Goal: Answer question/provide support: Share knowledge or assist other users

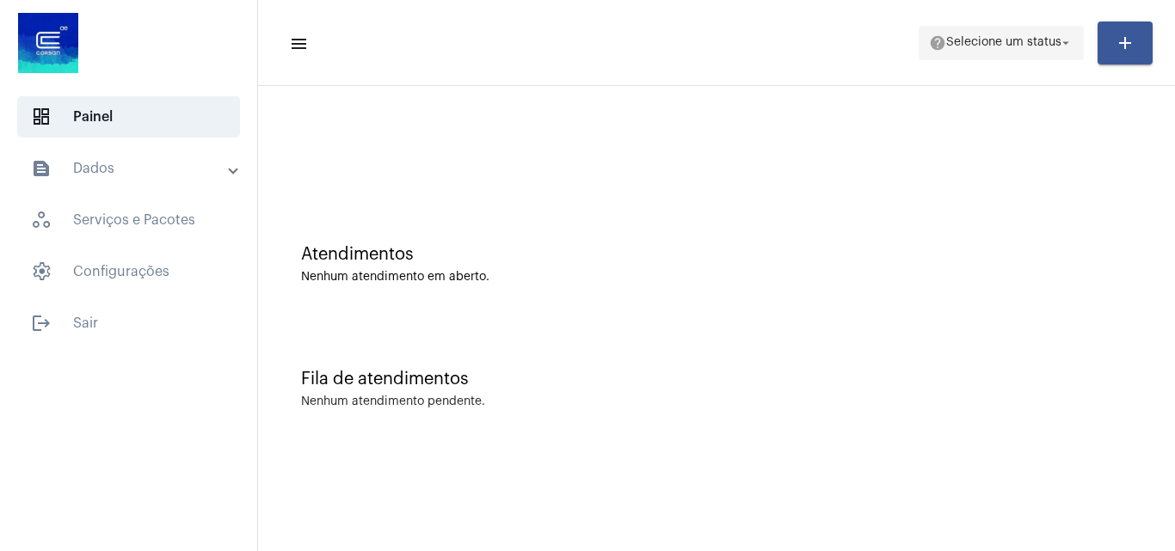
click at [994, 40] on span "Selecione um status" at bounding box center [1003, 43] width 115 height 12
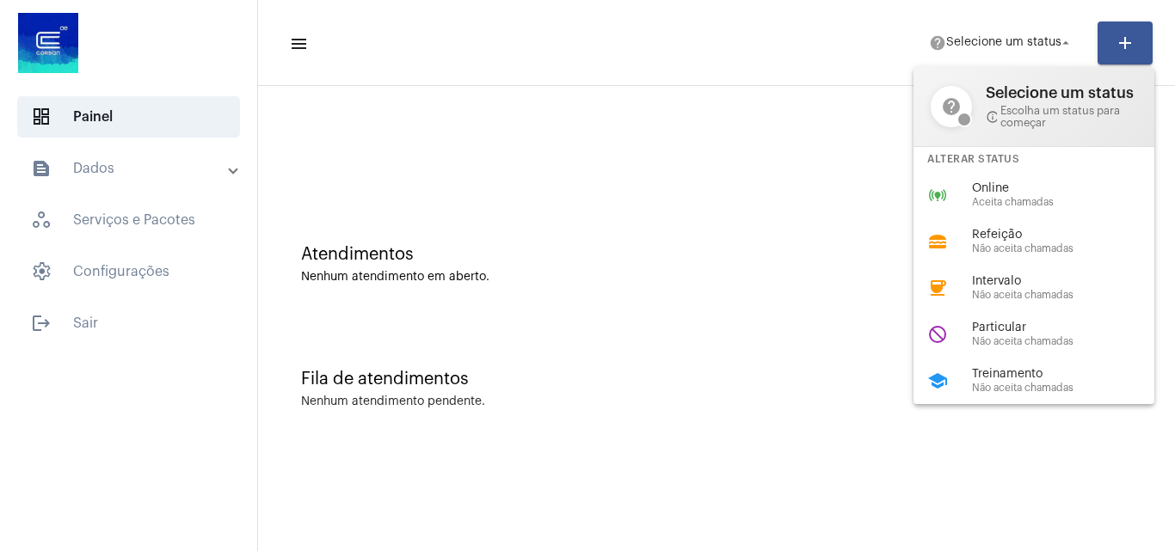
click at [610, 255] on div at bounding box center [587, 275] width 1175 height 551
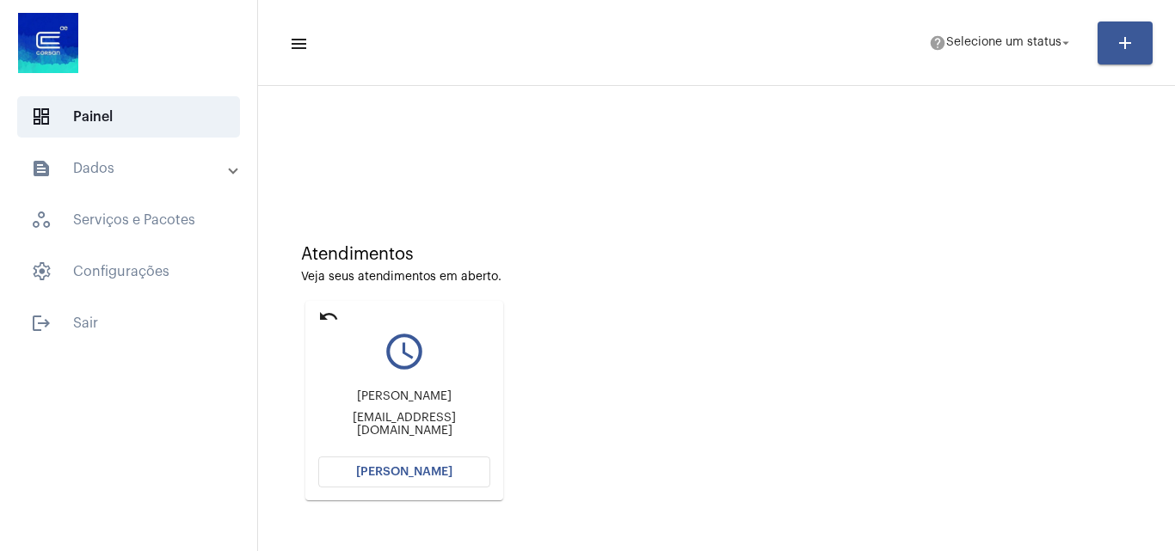
click at [416, 485] on button "Abrir Chamada" at bounding box center [404, 472] width 172 height 31
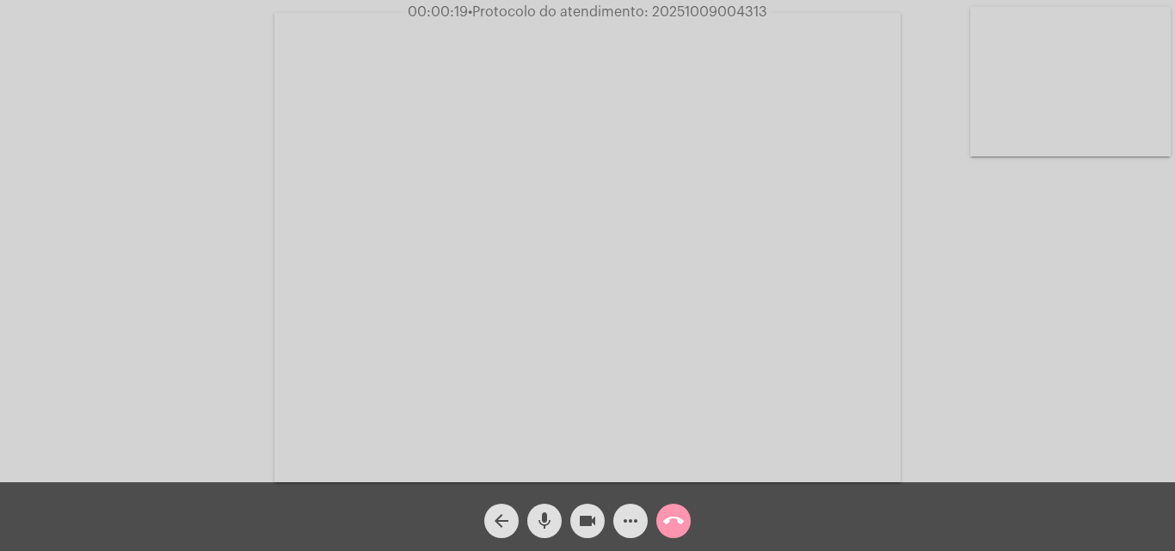
click at [1072, 129] on video at bounding box center [1070, 82] width 200 height 150
click at [229, 235] on video at bounding box center [216, 246] width 200 height 150
click at [717, 13] on span "• Protocolo do atendimento: 20251009004313" at bounding box center [618, 12] width 299 height 14
copy span "20251009004313"
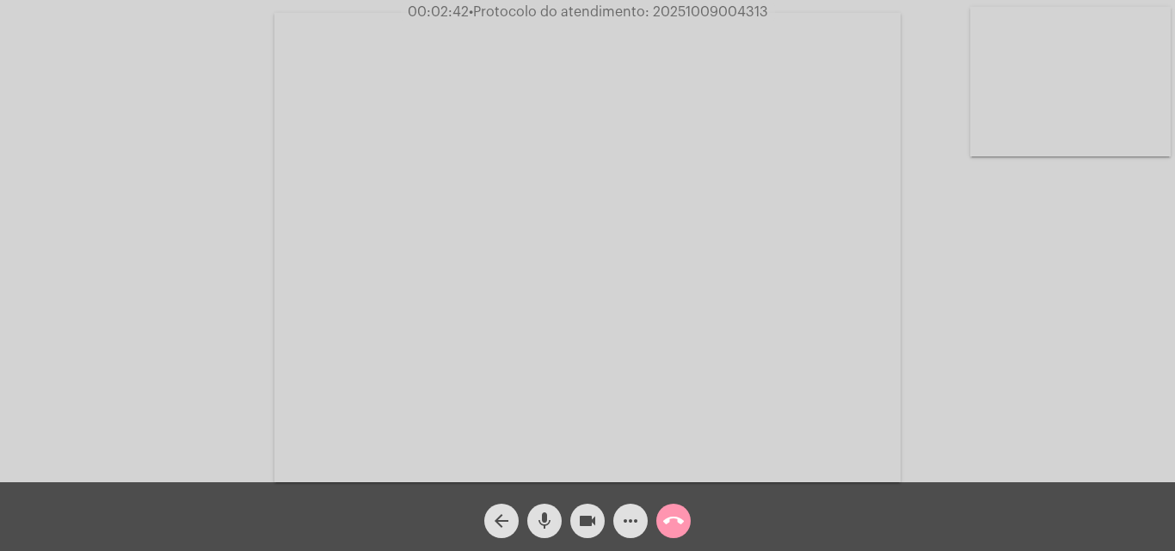
click at [1056, 336] on div "Acessando Câmera e Microfone..." at bounding box center [588, 245] width 1172 height 483
click at [635, 523] on mat-icon "more_horiz" at bounding box center [630, 521] width 21 height 21
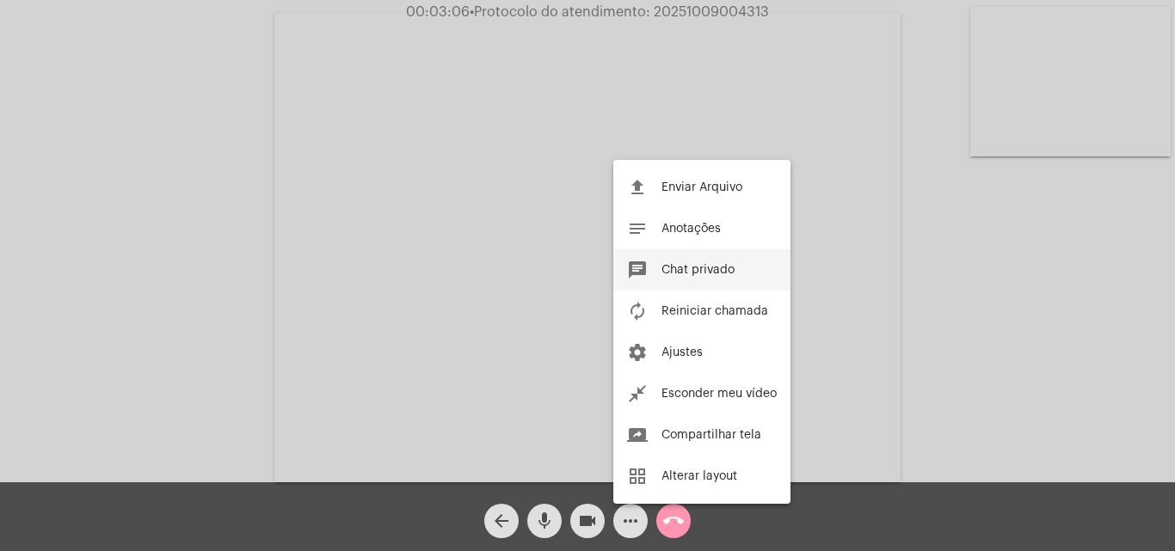
click at [714, 271] on span "Chat privado" at bounding box center [698, 270] width 73 height 12
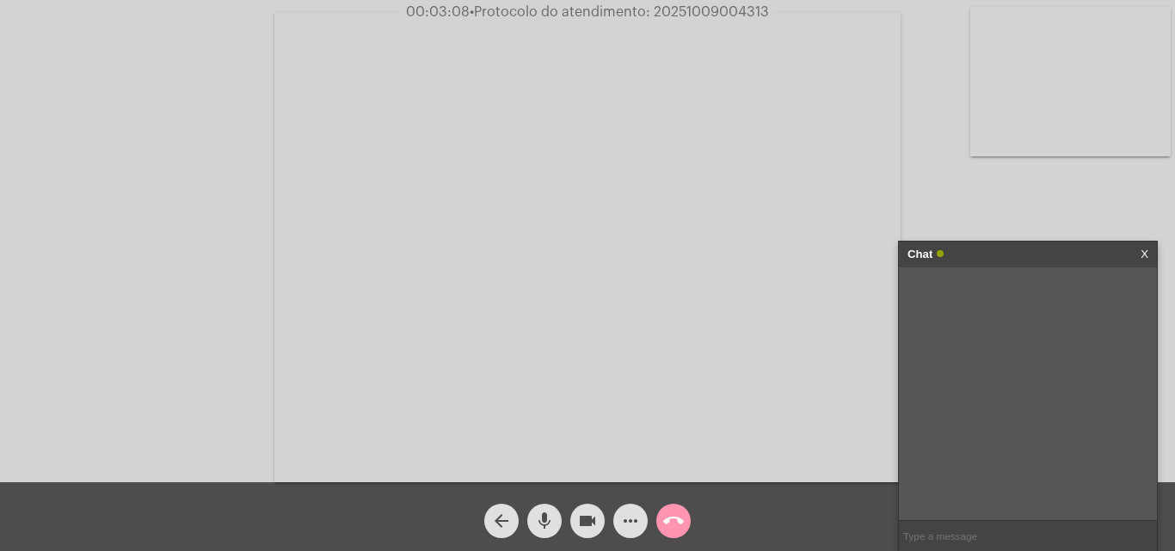
drag, startPoint x: 979, startPoint y: 520, endPoint x: 968, endPoint y: 536, distance: 19.8
click at [968, 536] on input "text" at bounding box center [1028, 536] width 258 height 30
paste input "20251009004313"
type input "20251009004313"
click at [677, 524] on mat-icon "call_end" at bounding box center [673, 521] width 21 height 21
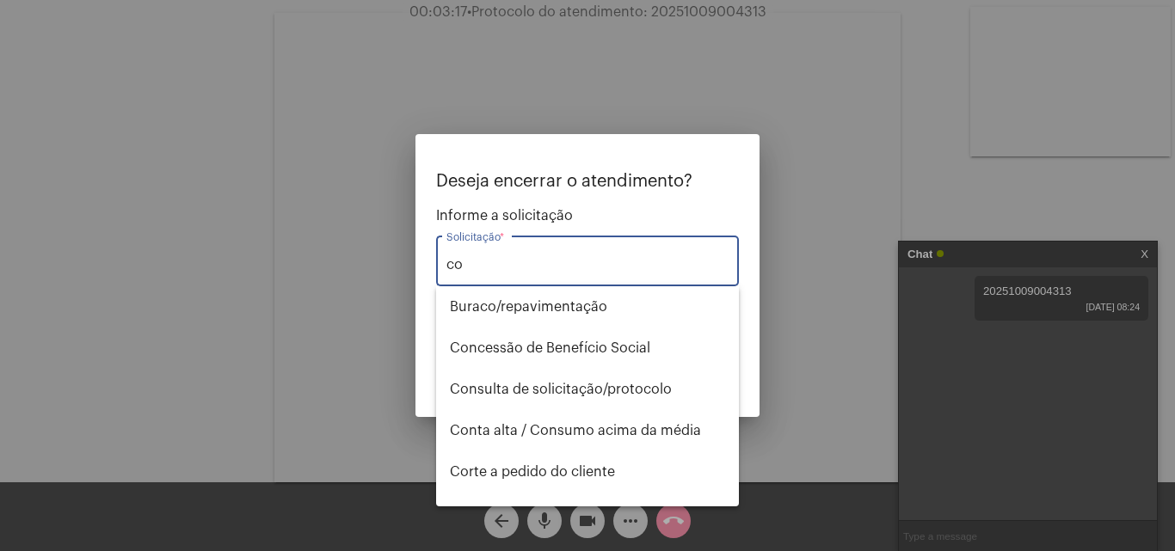
type input "c"
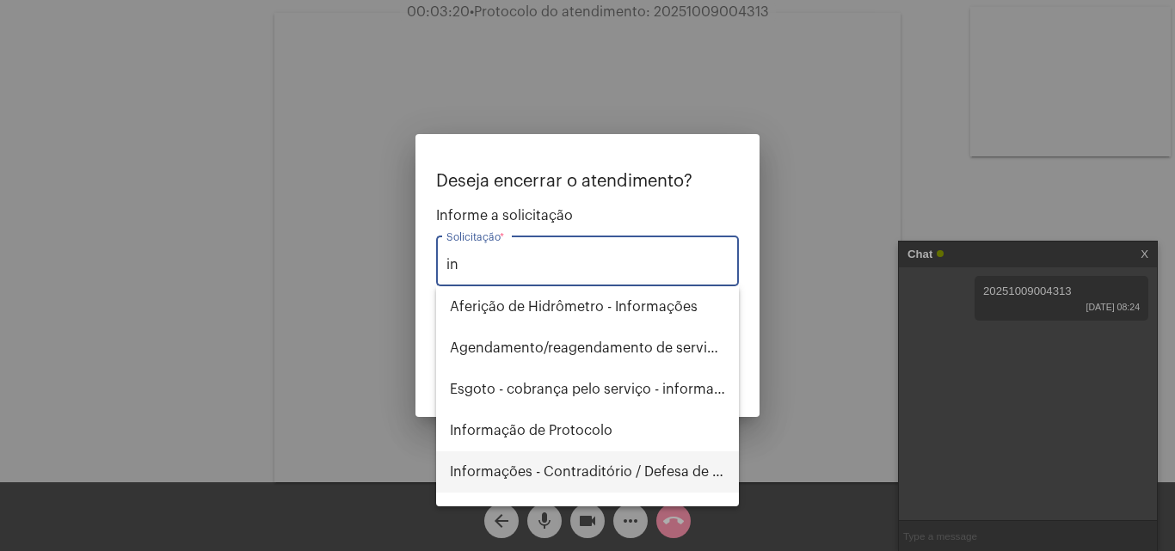
click at [601, 469] on span "Informações - Contraditório / Defesa de infração" at bounding box center [587, 472] width 275 height 41
type input "Informações - Contraditório / Defesa de infração"
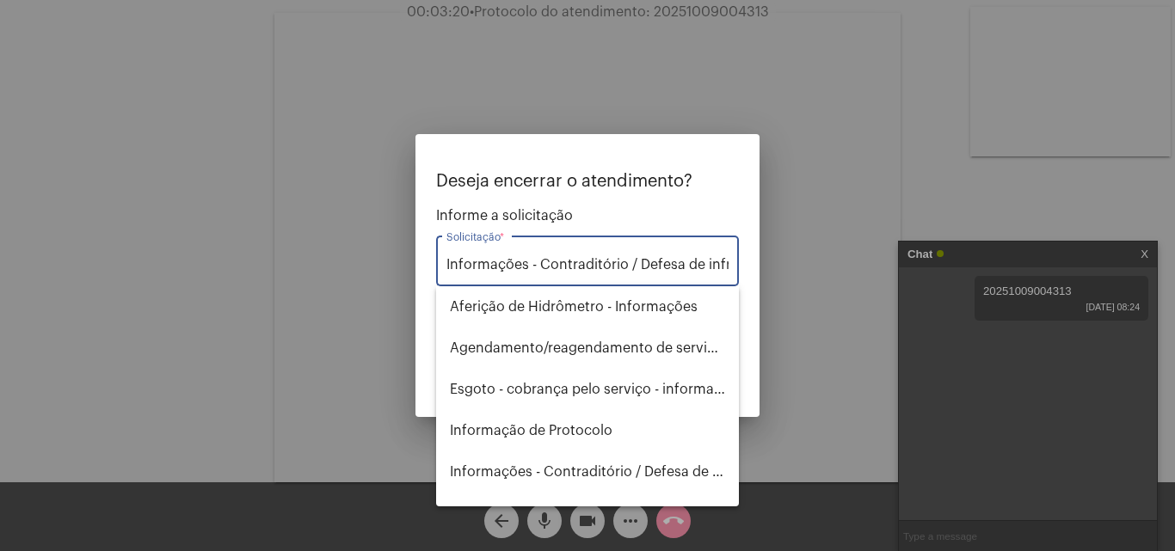
scroll to position [0, 29]
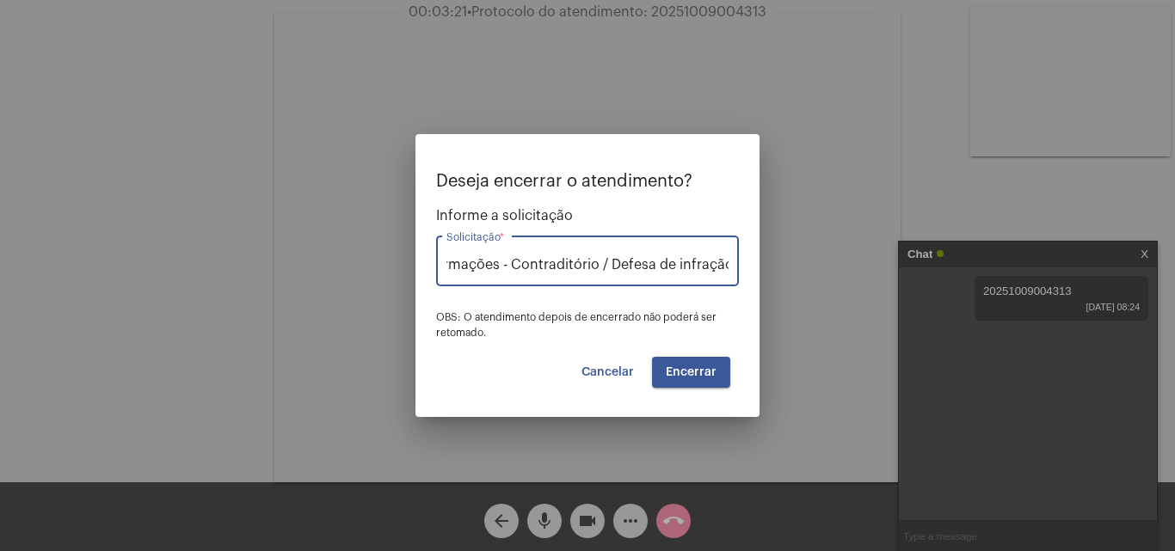
click at [680, 362] on button "Encerrar" at bounding box center [691, 372] width 78 height 31
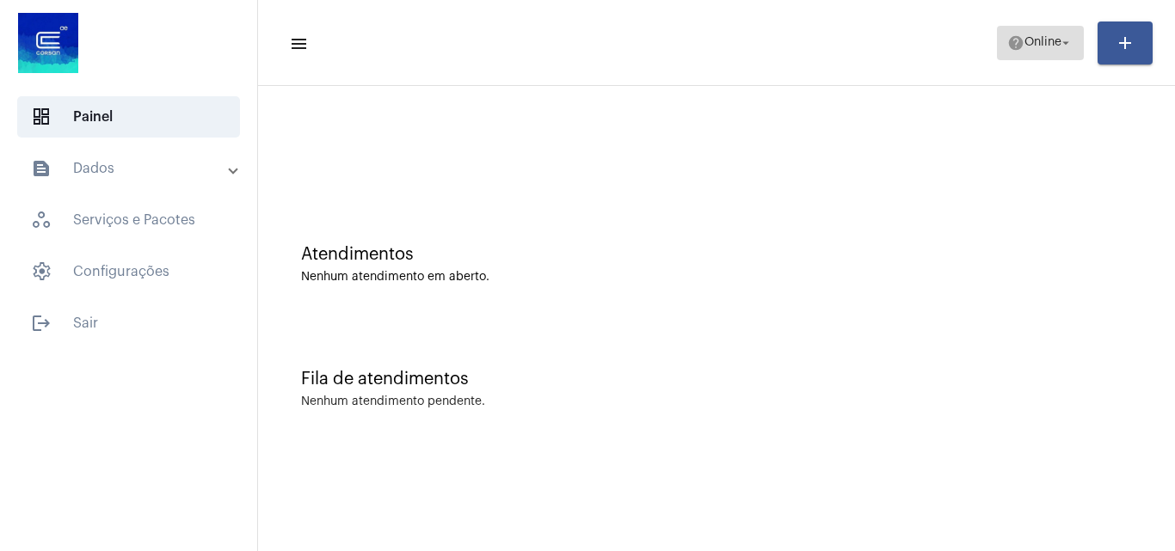
click at [1034, 50] on span "help Online arrow_drop_down" at bounding box center [1040, 42] width 66 height 31
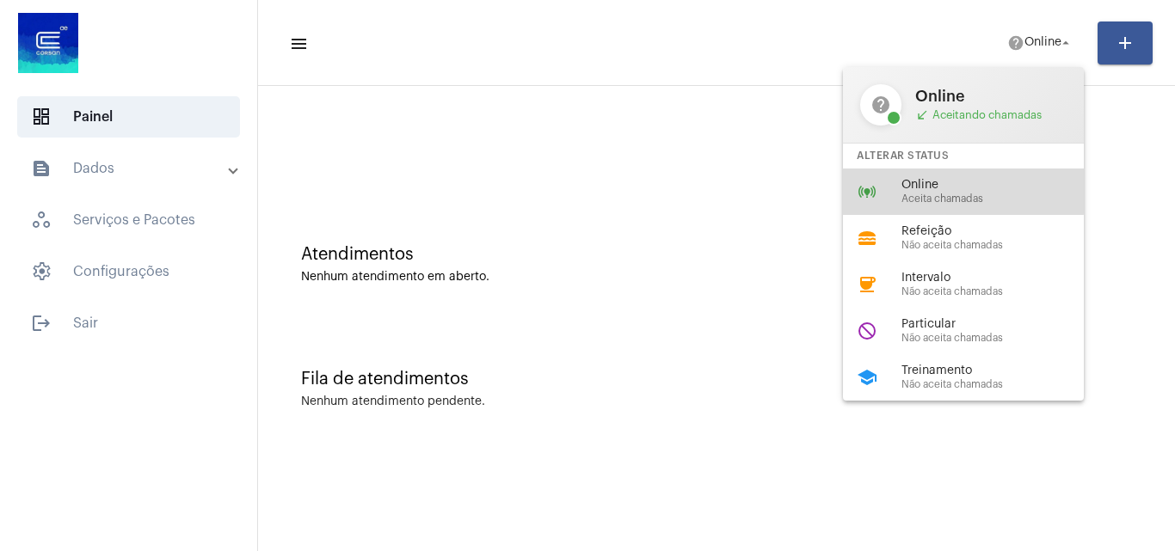
click at [909, 184] on span "Online" at bounding box center [1000, 185] width 196 height 13
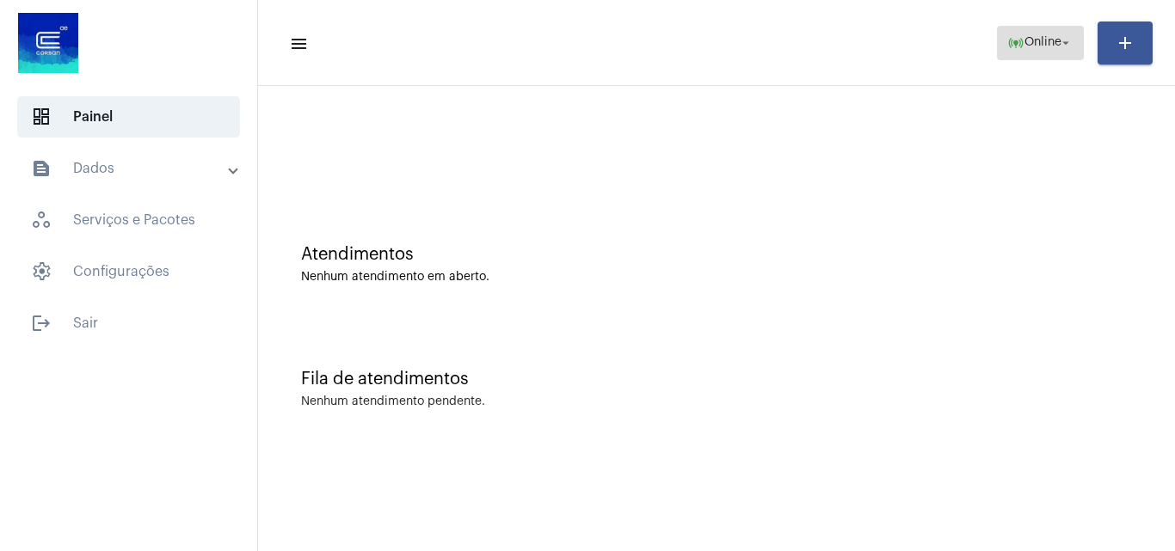
click at [1049, 37] on span "Online" at bounding box center [1043, 43] width 37 height 12
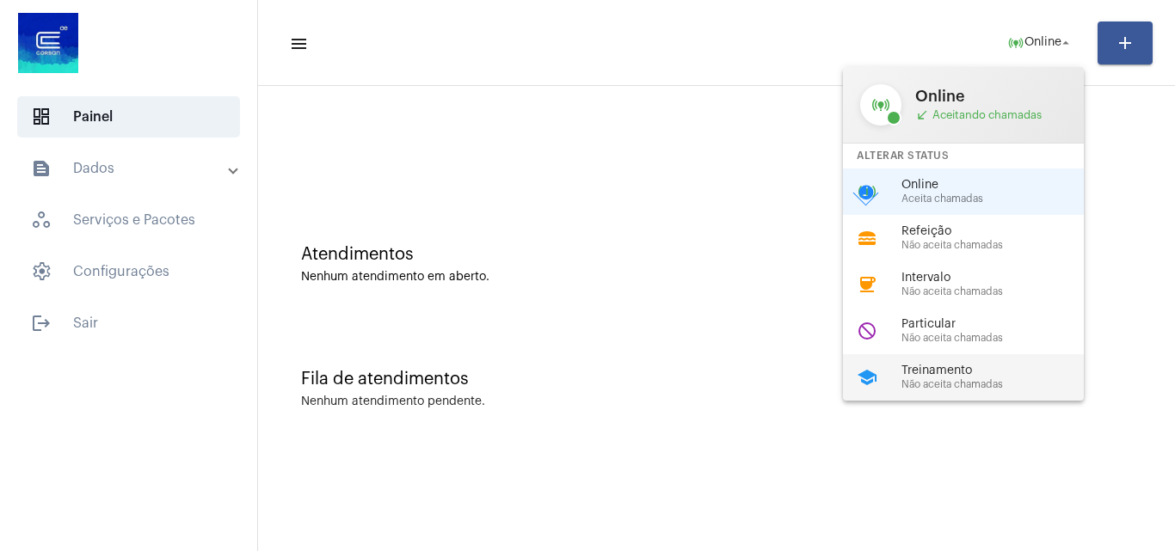
click at [957, 381] on span "Não aceita chamadas" at bounding box center [1000, 384] width 196 height 11
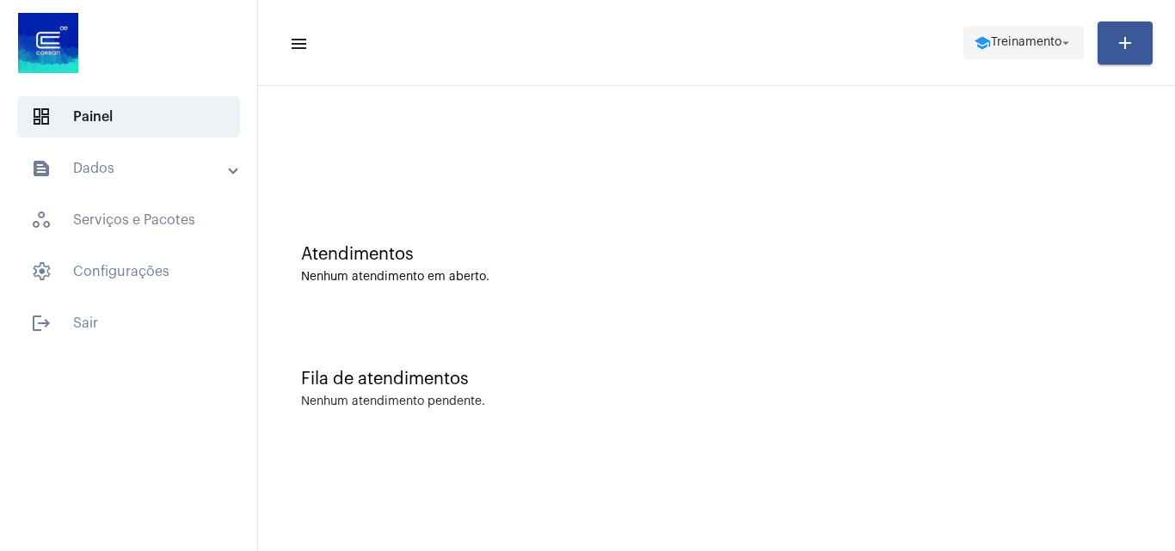
click at [1044, 30] on span "school Treinamento arrow_drop_down" at bounding box center [1024, 42] width 100 height 31
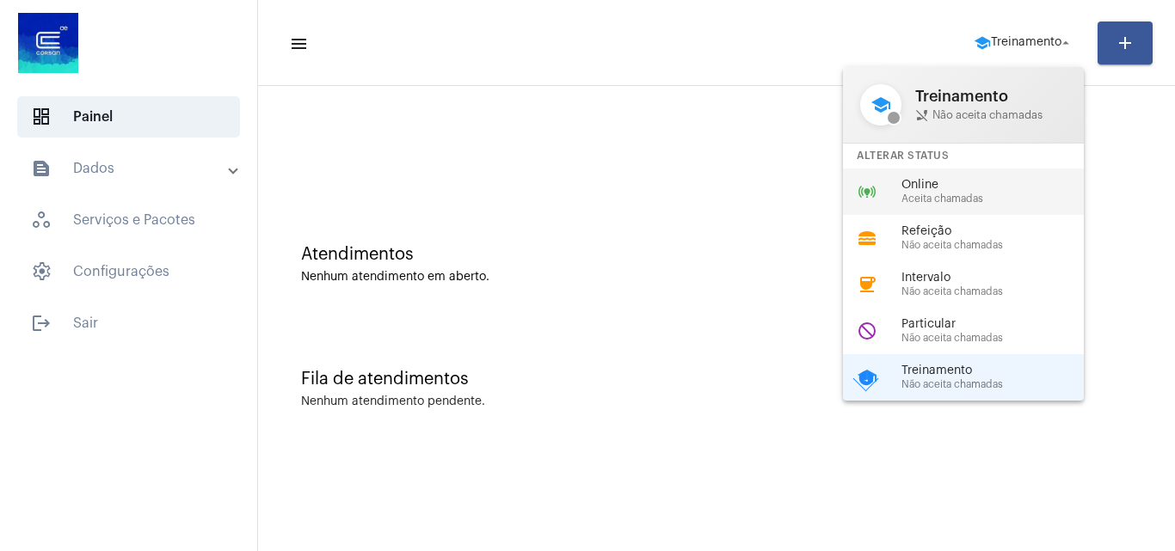
click at [926, 190] on span "Online" at bounding box center [1000, 185] width 196 height 13
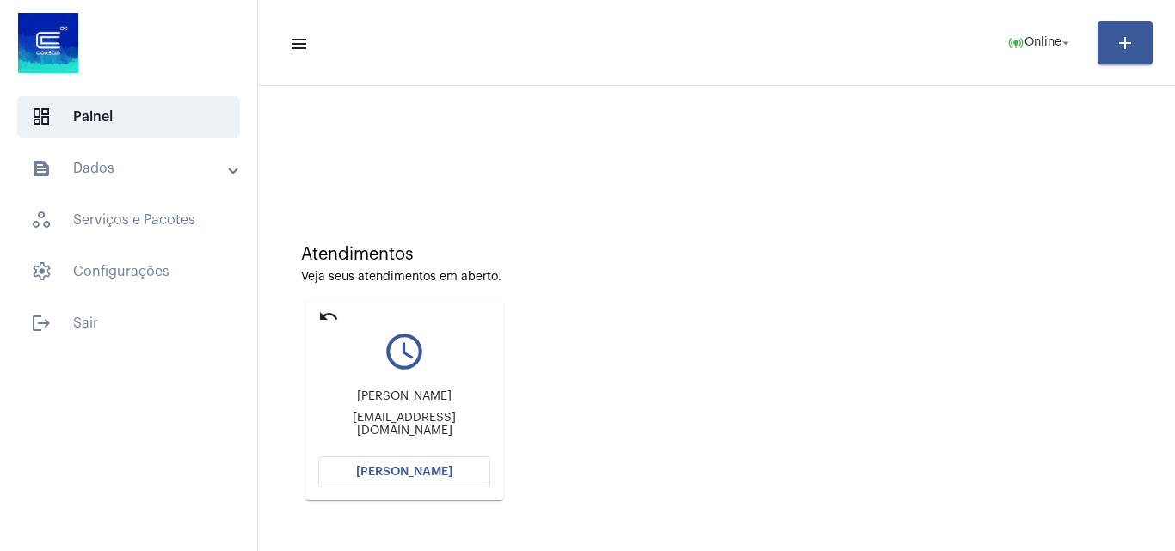
click at [411, 458] on button "Abrir Chamada" at bounding box center [404, 472] width 172 height 31
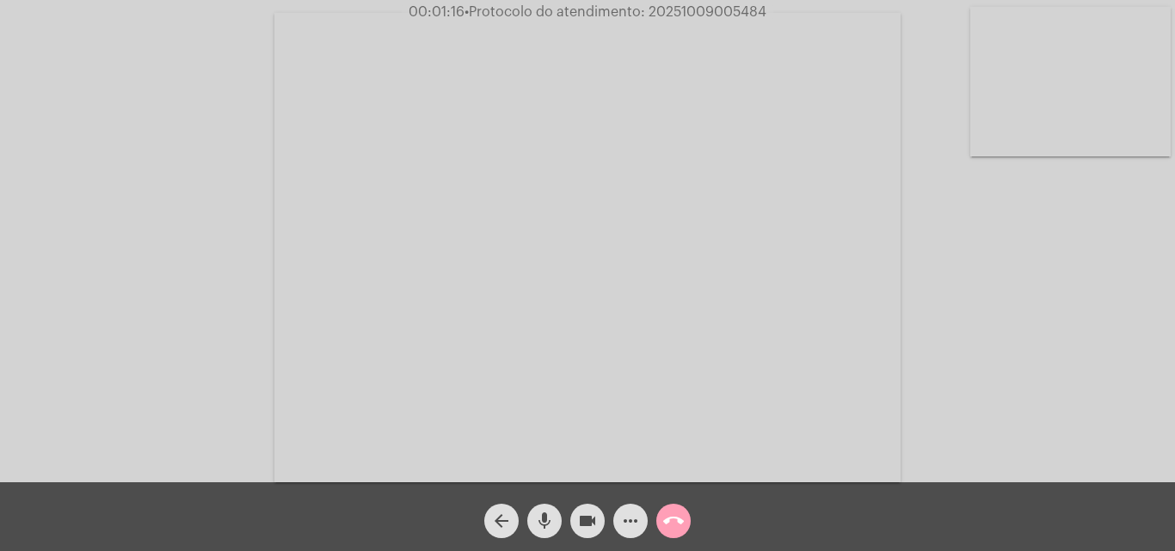
click at [671, 524] on mat-icon "call_end" at bounding box center [673, 521] width 21 height 21
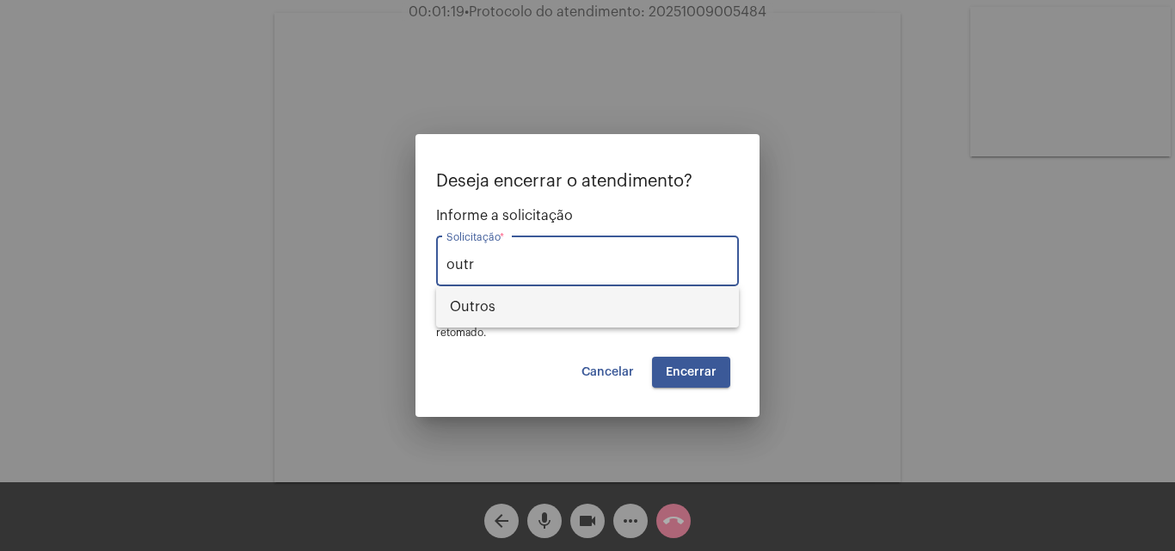
click at [582, 311] on span "Outros" at bounding box center [587, 306] width 275 height 41
type input "Outros"
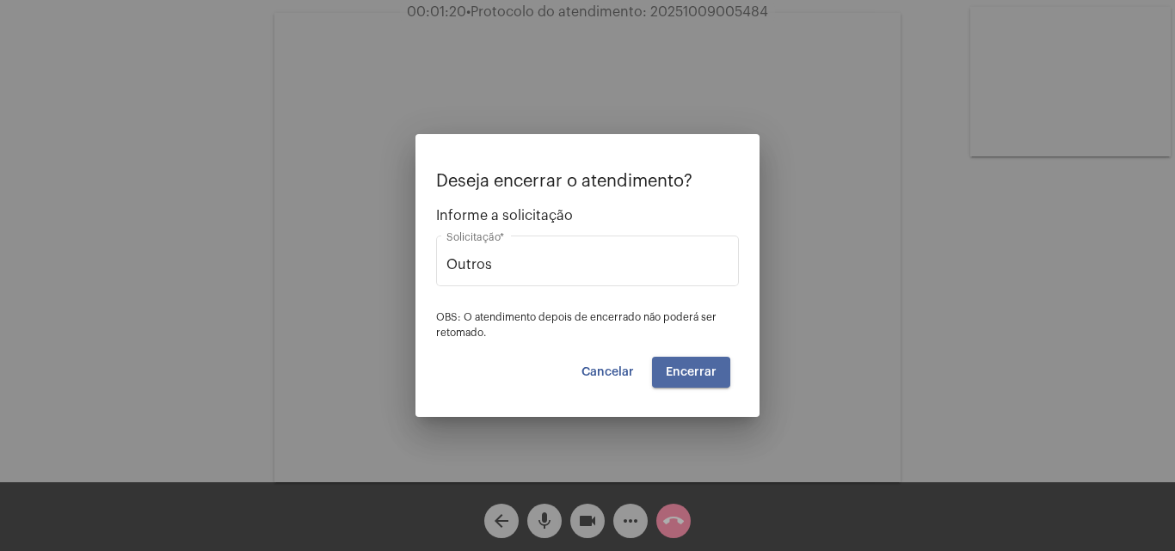
click at [685, 379] on button "Encerrar" at bounding box center [691, 372] width 78 height 31
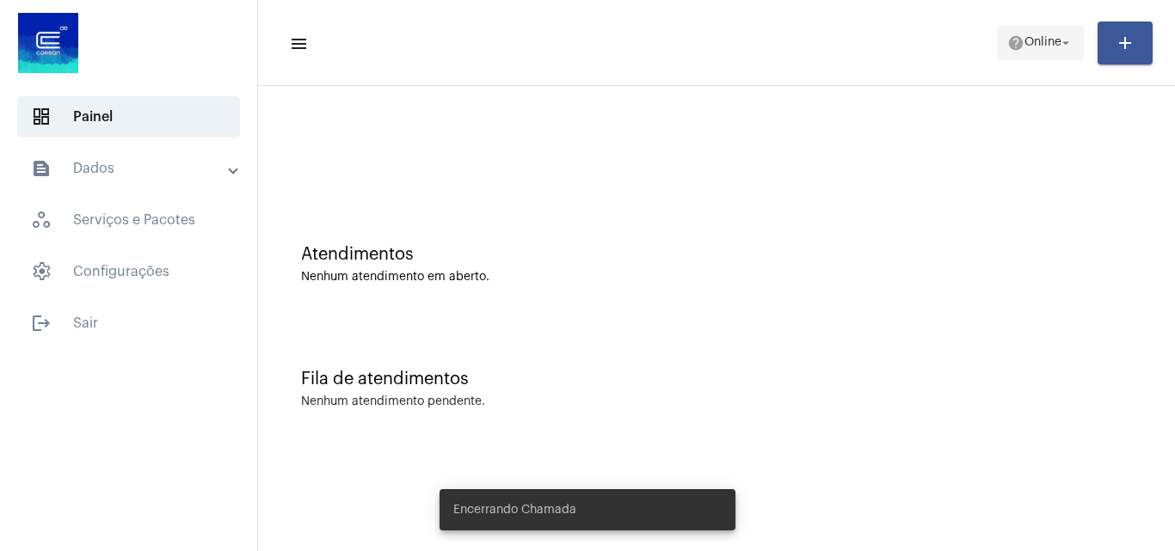
click at [1025, 48] on span "Online" at bounding box center [1043, 43] width 37 height 12
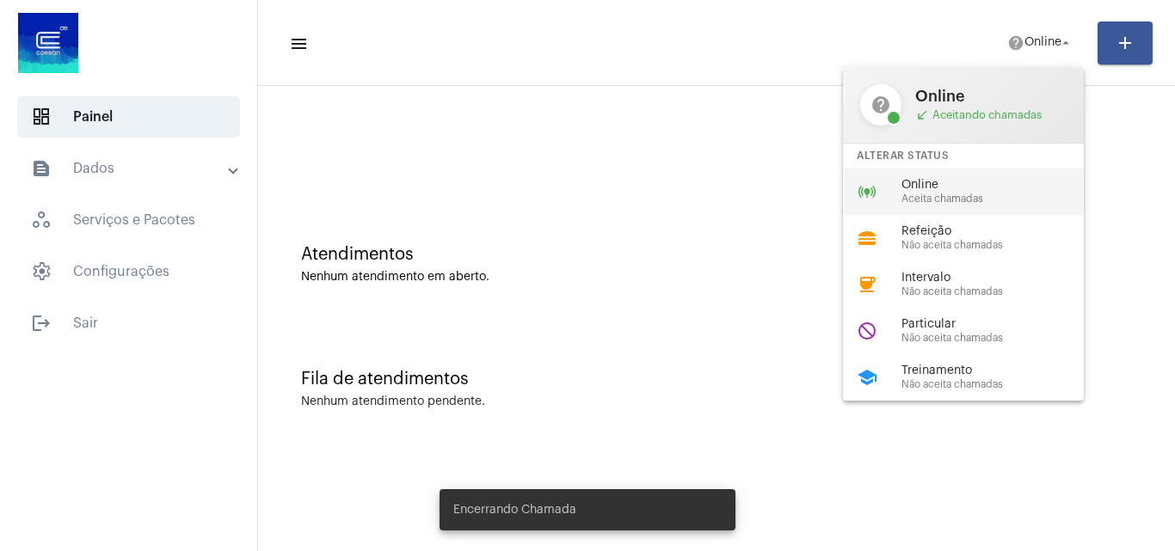
click at [911, 203] on span "Aceita chamadas" at bounding box center [1000, 199] width 196 height 11
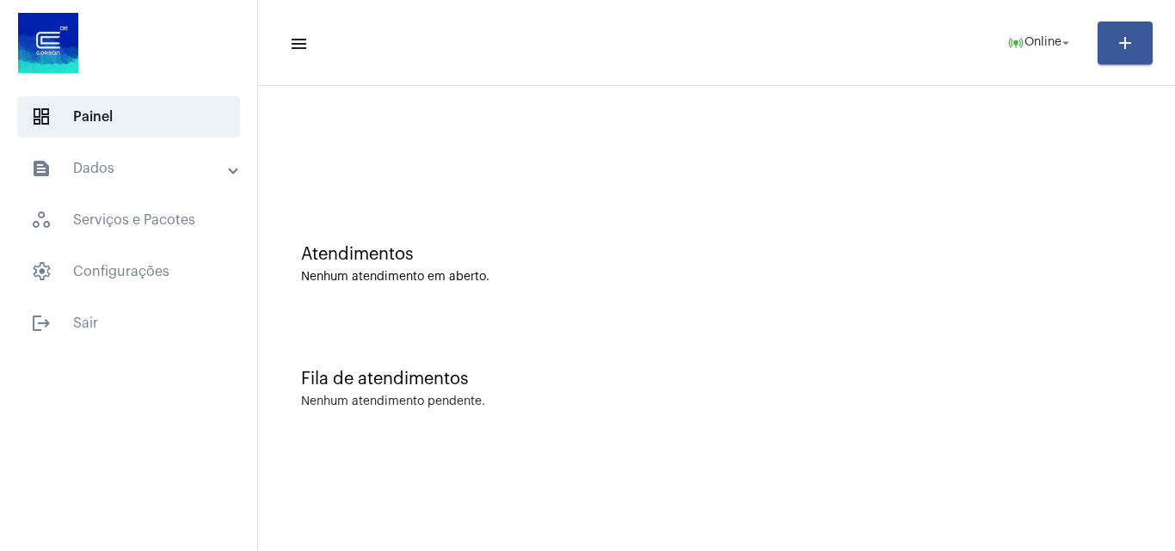
click at [1061, 22] on mat-toolbar-row "menu online_prediction Online arrow_drop_down add" at bounding box center [716, 42] width 917 height 55
click at [1046, 46] on span "Online" at bounding box center [1043, 43] width 37 height 12
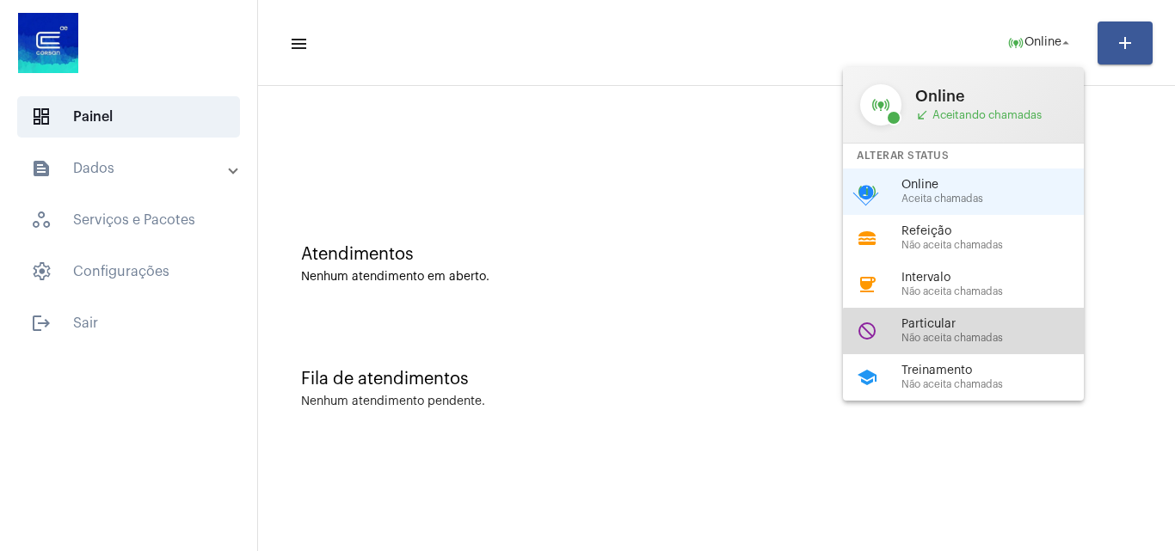
click at [964, 350] on div "do_not_disturb Particular Não aceita chamadas" at bounding box center [977, 331] width 268 height 46
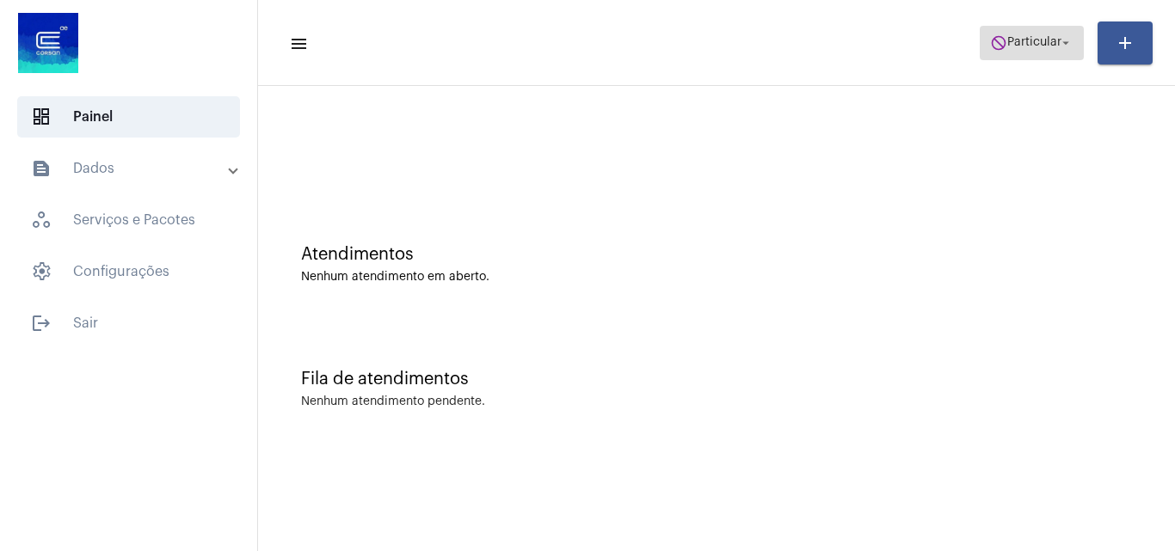
click at [1005, 51] on span "do_not_disturb Particular arrow_drop_down" at bounding box center [1031, 42] width 83 height 31
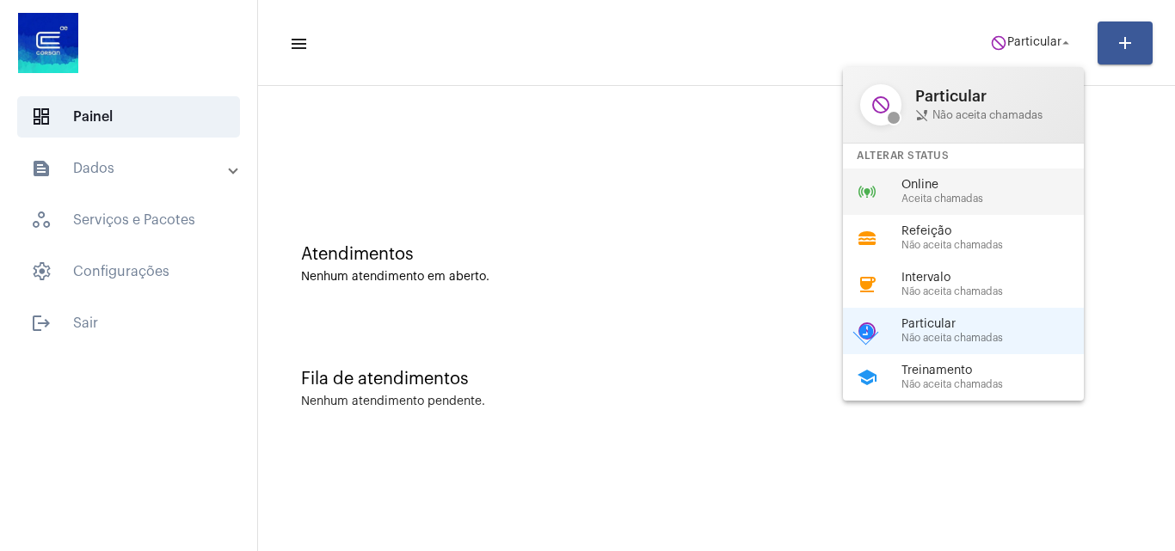
click at [909, 202] on span "Aceita chamadas" at bounding box center [1000, 199] width 196 height 11
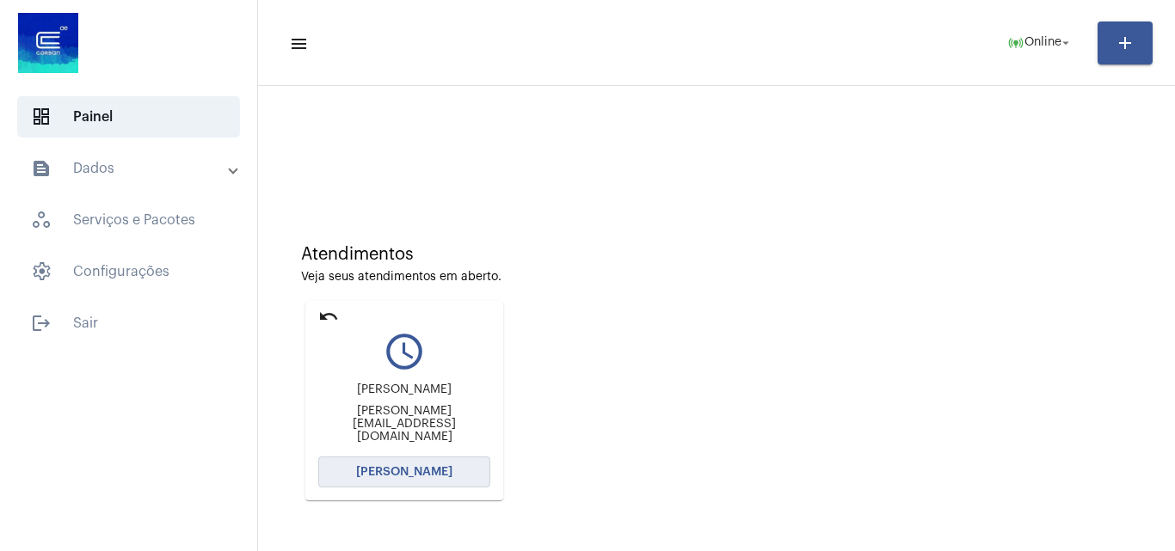
click at [391, 474] on span "Abrir Chamada" at bounding box center [404, 472] width 96 height 12
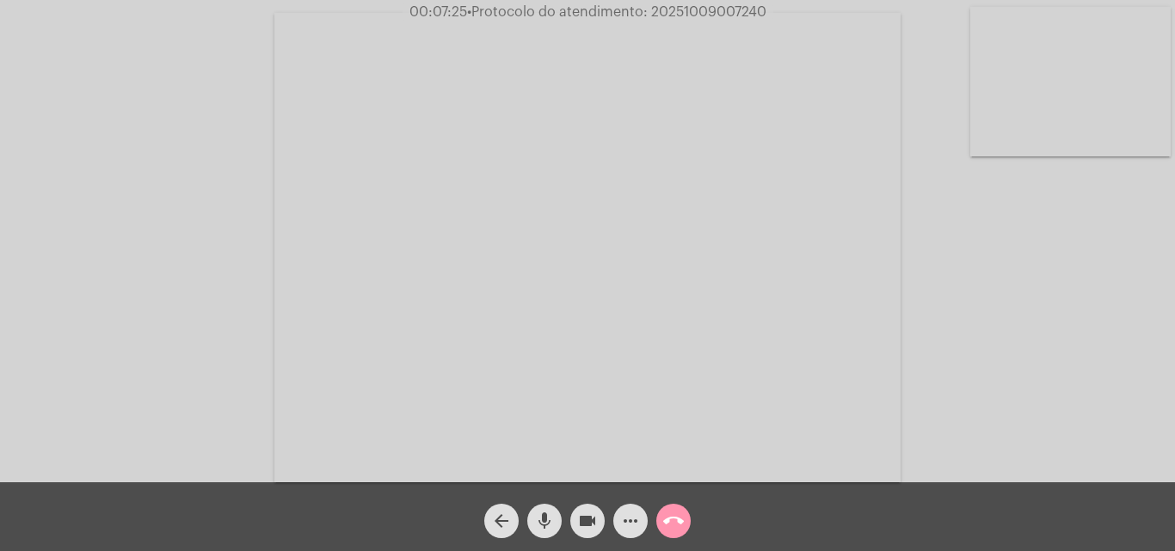
click at [1025, 151] on video at bounding box center [1070, 82] width 200 height 150
click at [210, 268] on video at bounding box center [216, 246] width 200 height 150
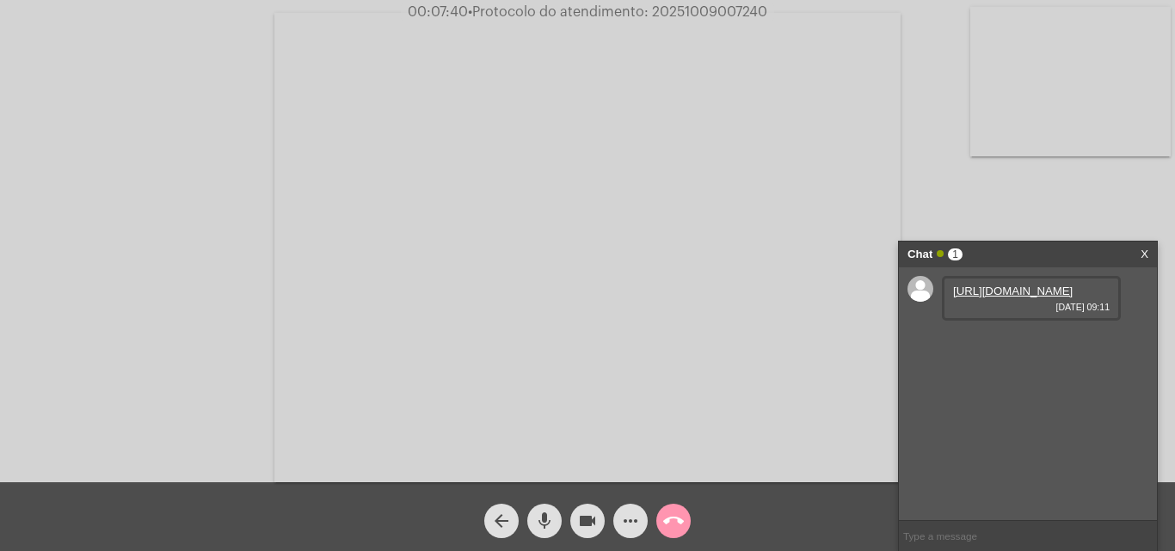
click at [977, 298] on link "https://neft-transfer-bucket.s3.amazonaws.com/temp-5f7f3c3c-172b-6602-20fa-047c…" at bounding box center [1013, 291] width 120 height 13
click at [724, 7] on span "• Protocolo do atendimento: 20251009007240" at bounding box center [616, 12] width 299 height 14
copy span "20251009007240"
click at [944, 533] on input "text" at bounding box center [1028, 536] width 258 height 30
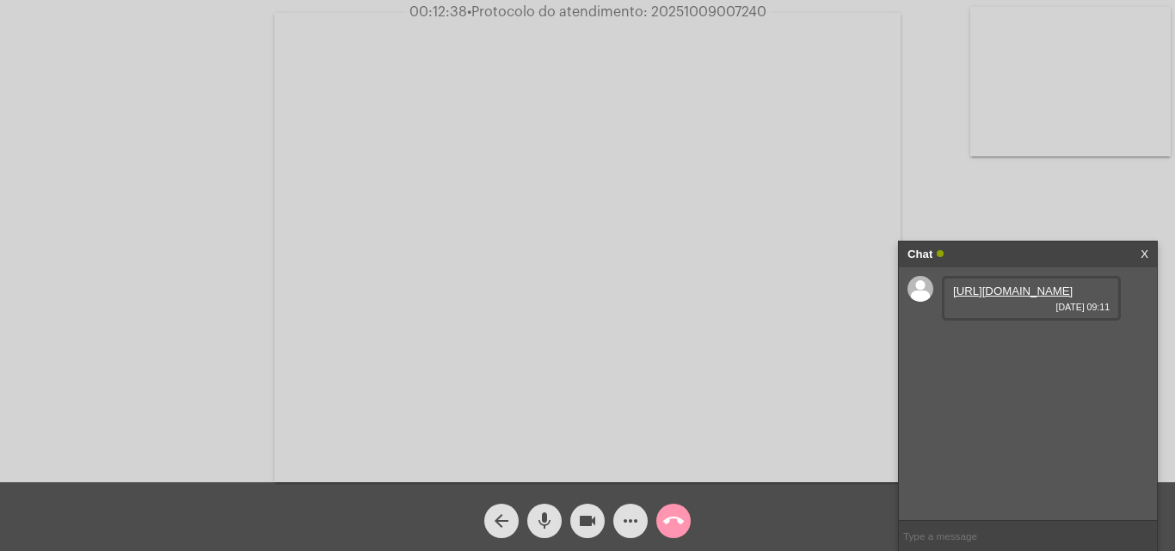
paste input "20251009007240"
type input "20251009007240"
click at [1065, 114] on video at bounding box center [1070, 82] width 200 height 150
click at [194, 246] on video at bounding box center [216, 246] width 200 height 150
click at [1013, 396] on link "https://neft-transfer-bucket.s3.amazonaws.com/temp-f1ead880-b8bb-3622-9d28-1388…" at bounding box center [1013, 389] width 120 height 13
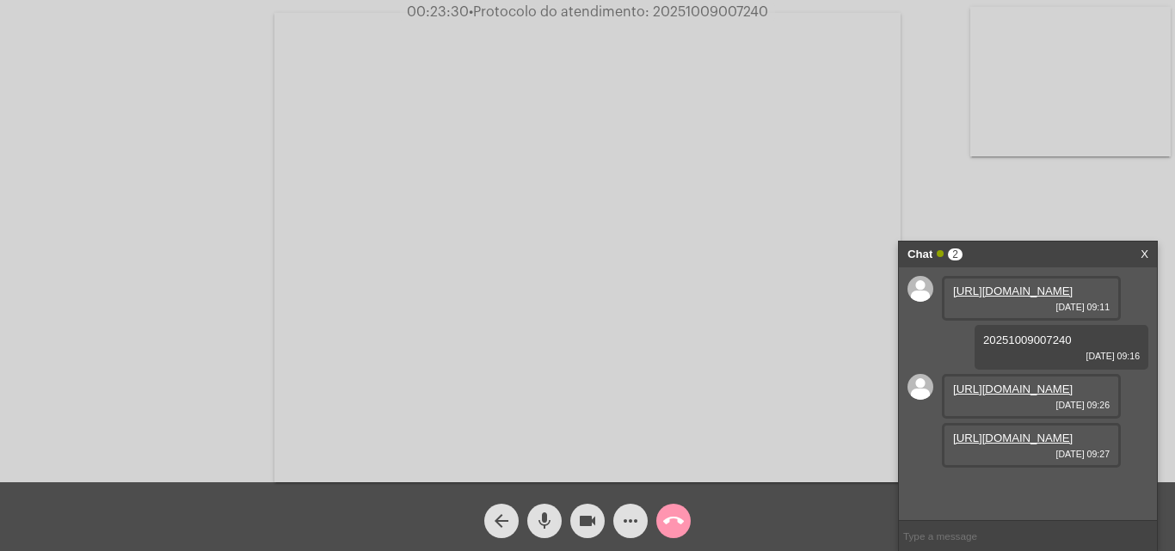
scroll to position [64, 0]
click at [990, 445] on link "https://neft-transfer-bucket.s3.amazonaws.com/temp-eab4de2d-2a35-cbd3-1320-df5d…" at bounding box center [1013, 438] width 120 height 13
click at [1046, 481] on link "https://neft-transfer-bucket.s3.amazonaws.com/temp-b1efb06a-71ab-9707-42cb-db27…" at bounding box center [1013, 487] width 120 height 13
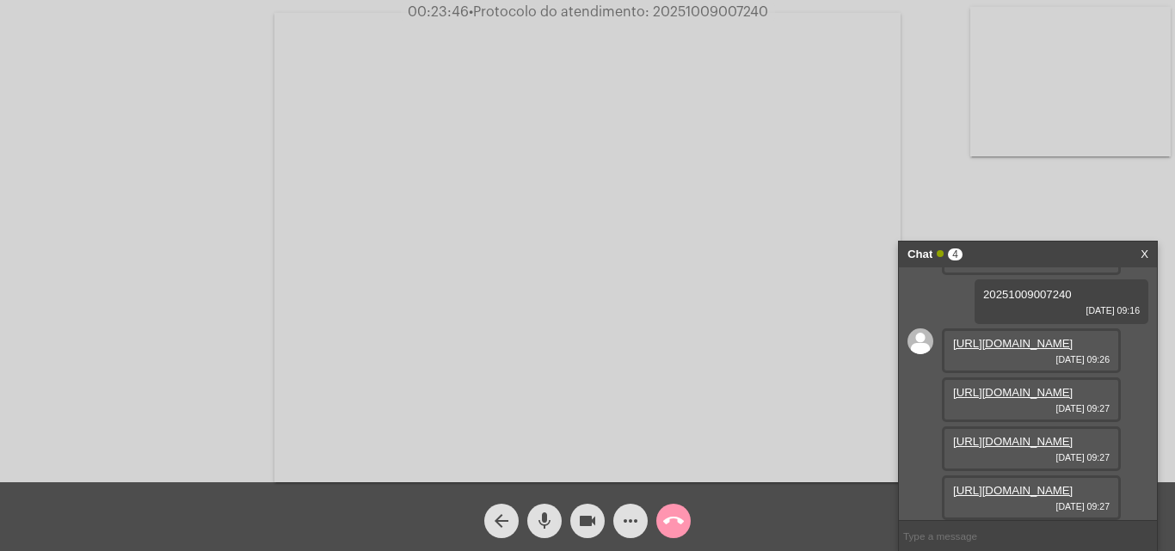
scroll to position [239, 0]
click at [1017, 484] on link "https://neft-transfer-bucket.s3.amazonaws.com/temp-e1adfbc7-971b-81f9-97ae-4726…" at bounding box center [1013, 490] width 120 height 13
click at [1019, 484] on link "https://neft-transfer-bucket.s3.amazonaws.com/temp-28fea070-0793-73e0-e5df-a1c3…" at bounding box center [1013, 490] width 120 height 13
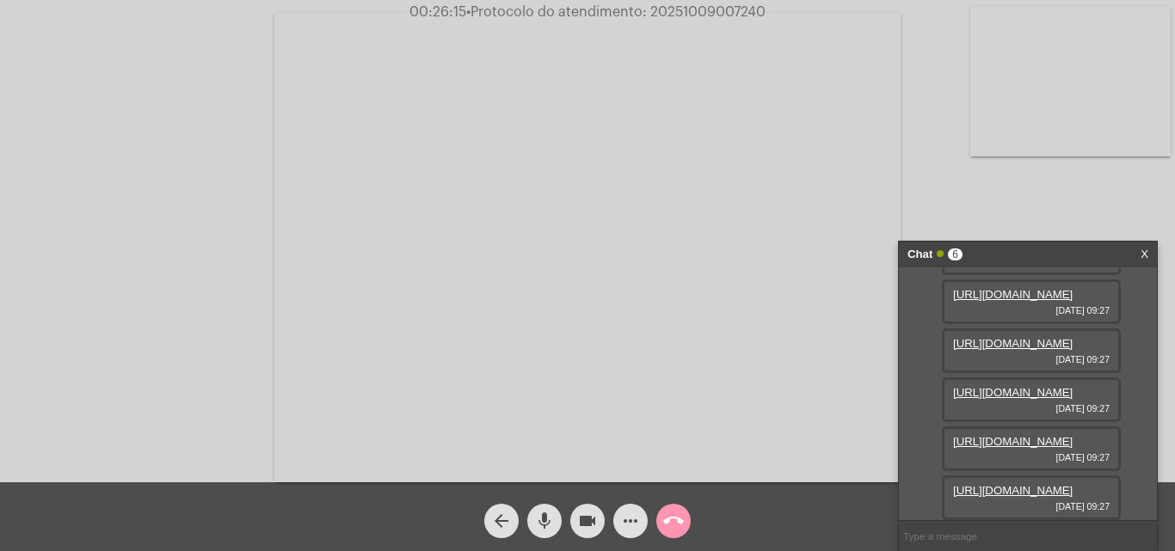
click at [947, 530] on input "text" at bounding box center [1028, 536] width 258 height 30
paste input "contasapagar_coop0228@sicredi.com.br"
type input "contasapagar_coop0228@sicredi.com.br"
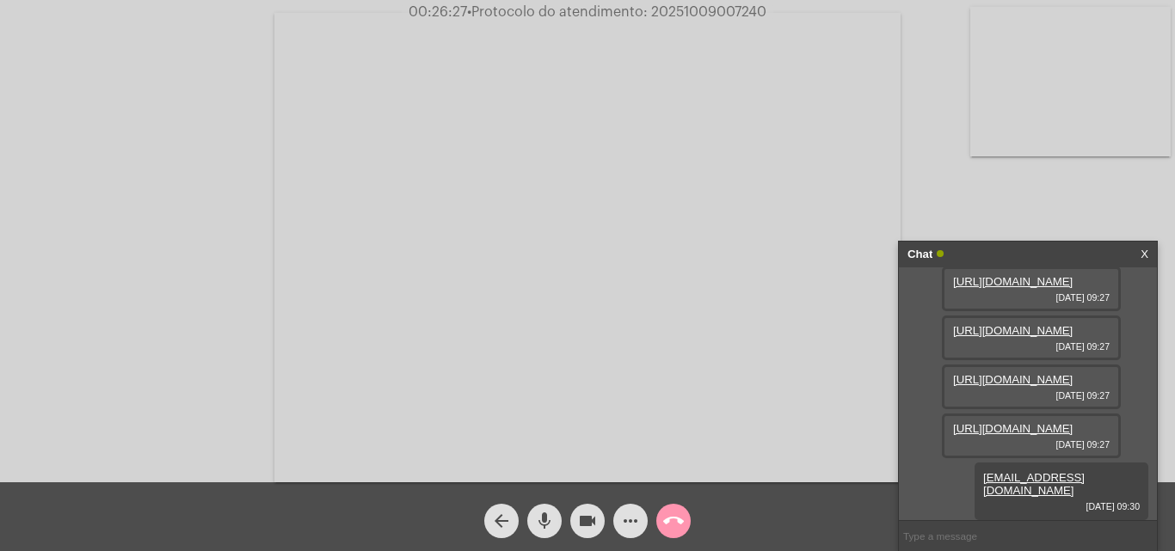
click at [731, 8] on span "• Protocolo do atendimento: 20251009007240" at bounding box center [616, 12] width 299 height 14
click at [731, 8] on span "• Protocolo do atendimento: 20251009007240" at bounding box center [617, 12] width 299 height 14
copy span "20251009007240"
click at [631, 266] on video at bounding box center [587, 248] width 626 height 470
click at [292, 199] on video at bounding box center [298, 245] width 562 height 421
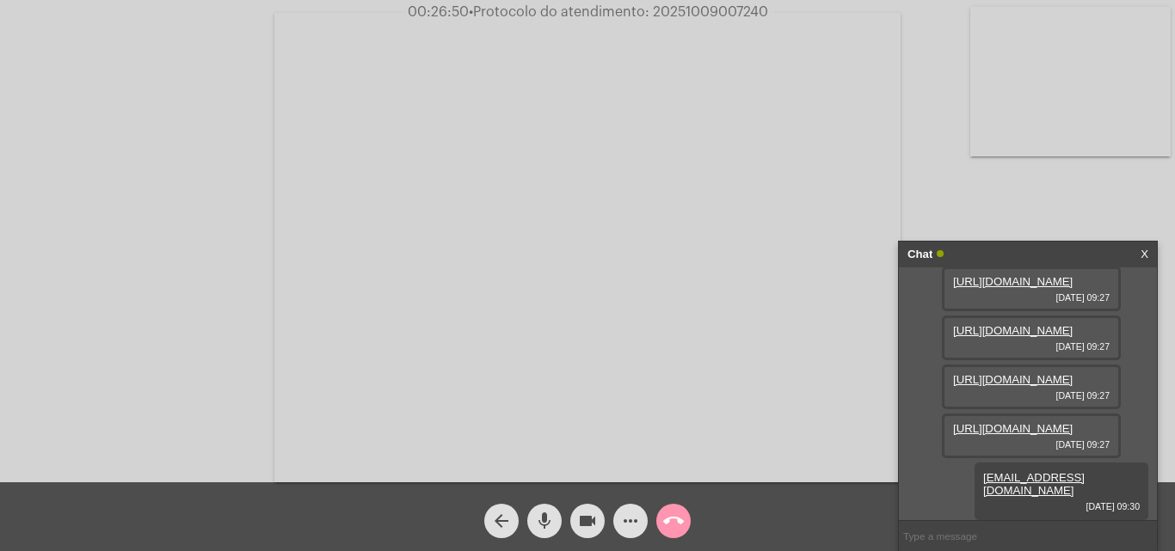
click at [670, 513] on mat-icon "call_end" at bounding box center [673, 521] width 21 height 21
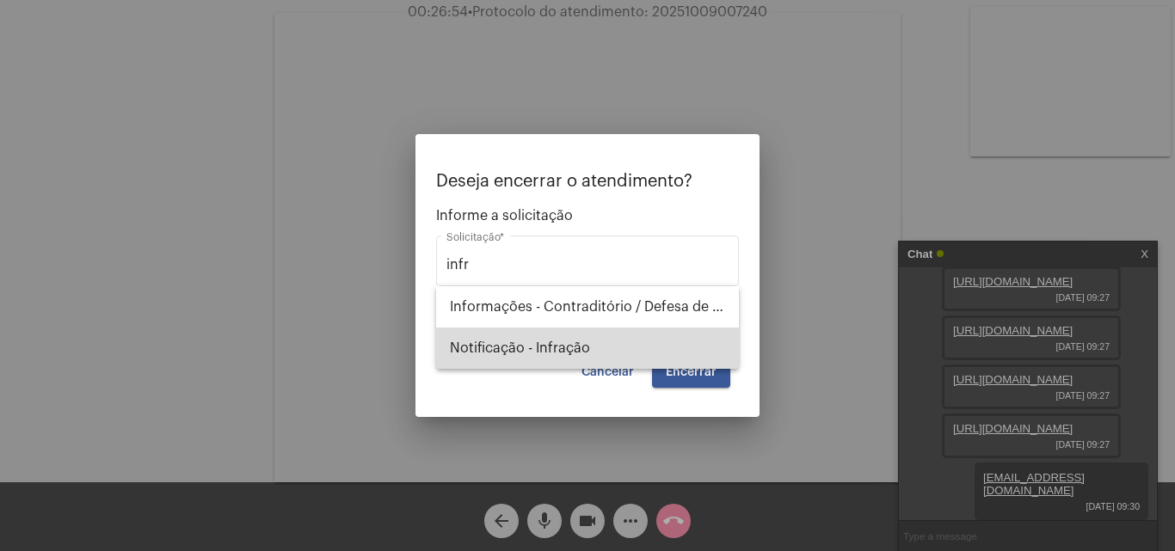
click at [524, 348] on span "Notificação - Infração" at bounding box center [587, 348] width 275 height 41
type input "Notificação - Infração"
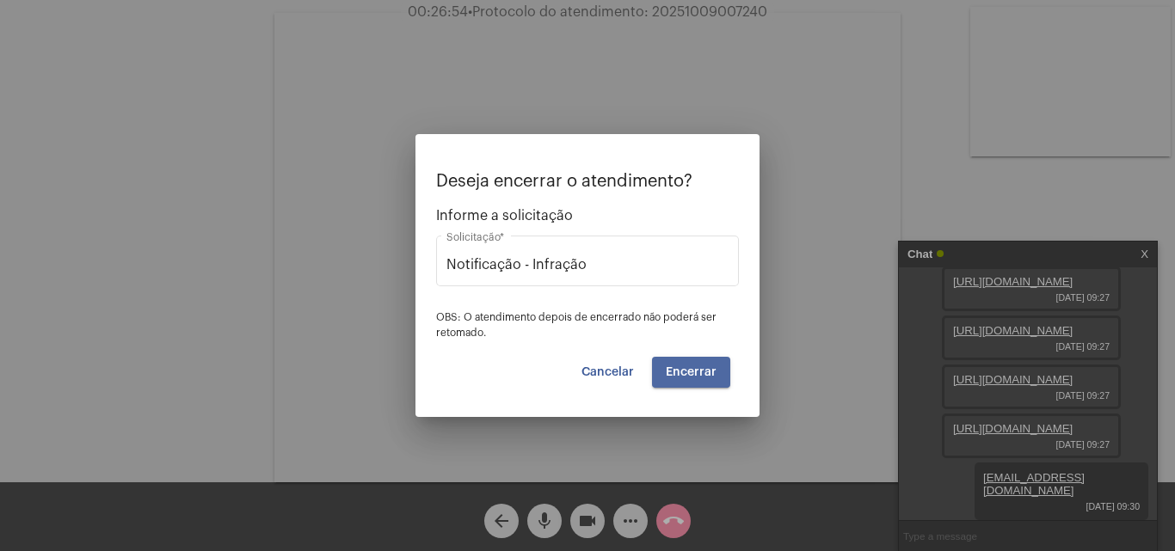
click at [698, 357] on button "Encerrar" at bounding box center [691, 372] width 78 height 31
click at [698, 368] on span "Encerrar" at bounding box center [691, 372] width 51 height 12
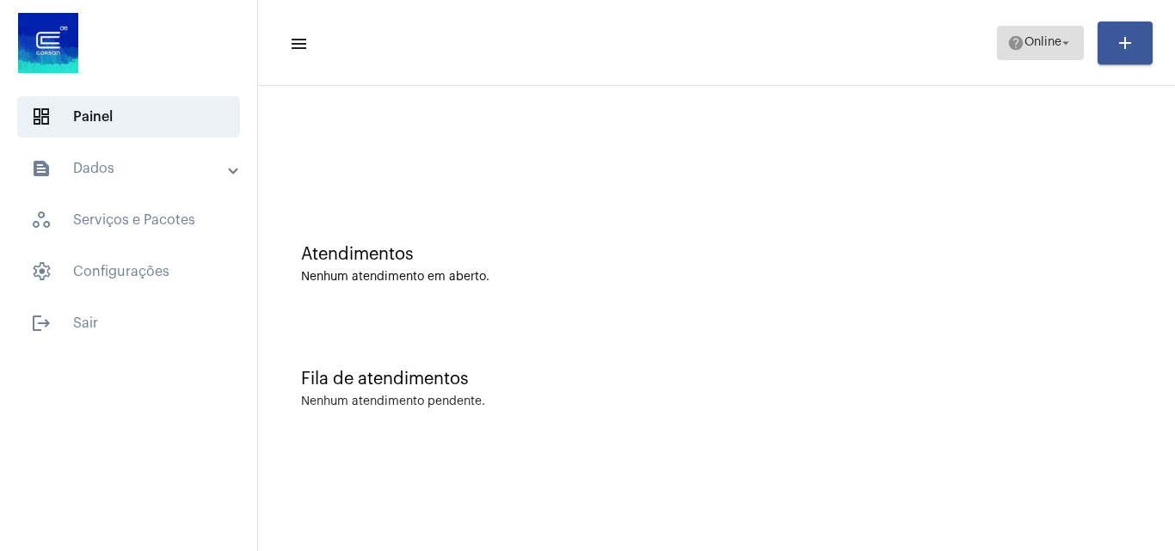
click at [1044, 31] on span "help Online arrow_drop_down" at bounding box center [1040, 42] width 66 height 31
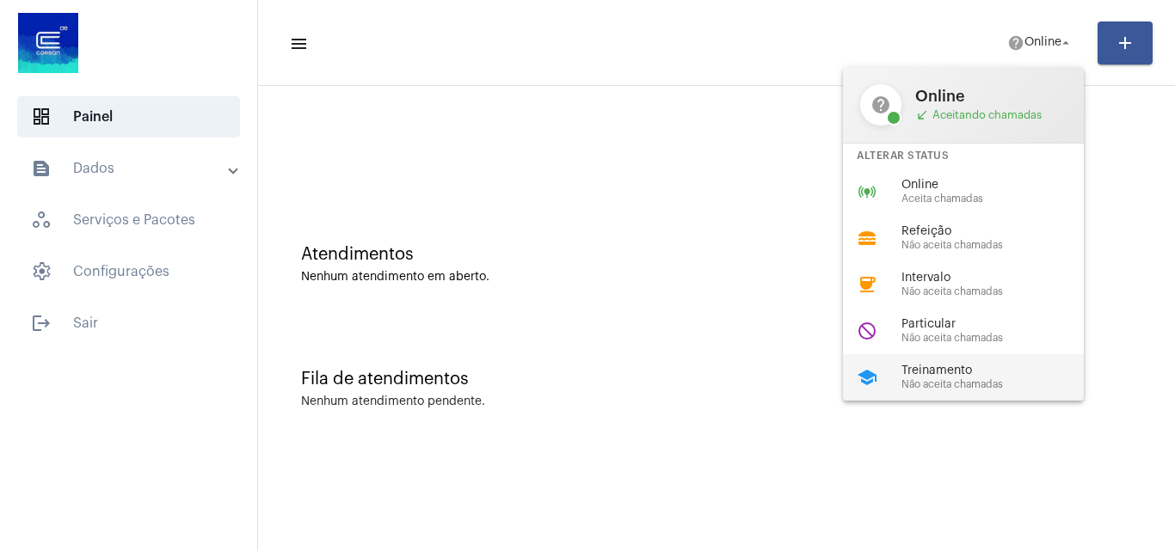
click at [953, 377] on span "Treinamento" at bounding box center [1000, 371] width 196 height 13
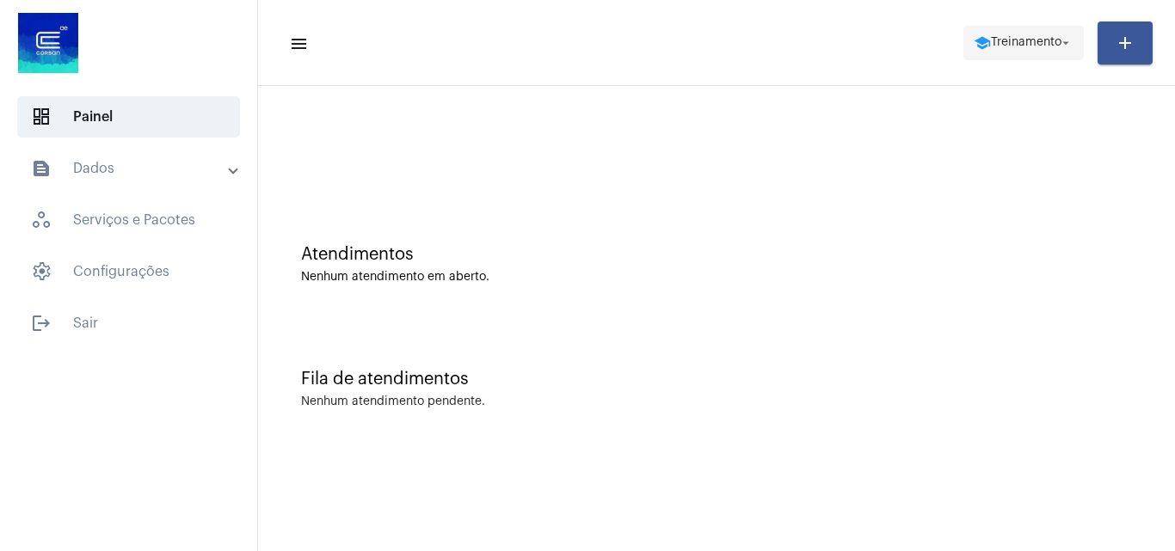
click at [1004, 29] on span "school Treinamento arrow_drop_down" at bounding box center [1024, 42] width 100 height 31
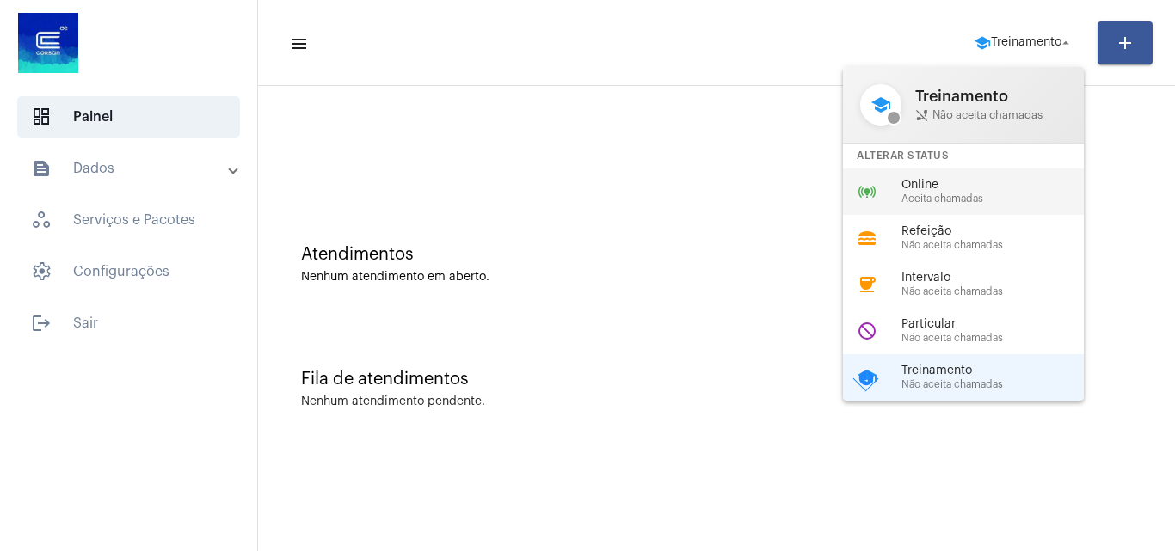
click at [945, 194] on span "Aceita chamadas" at bounding box center [1000, 199] width 196 height 11
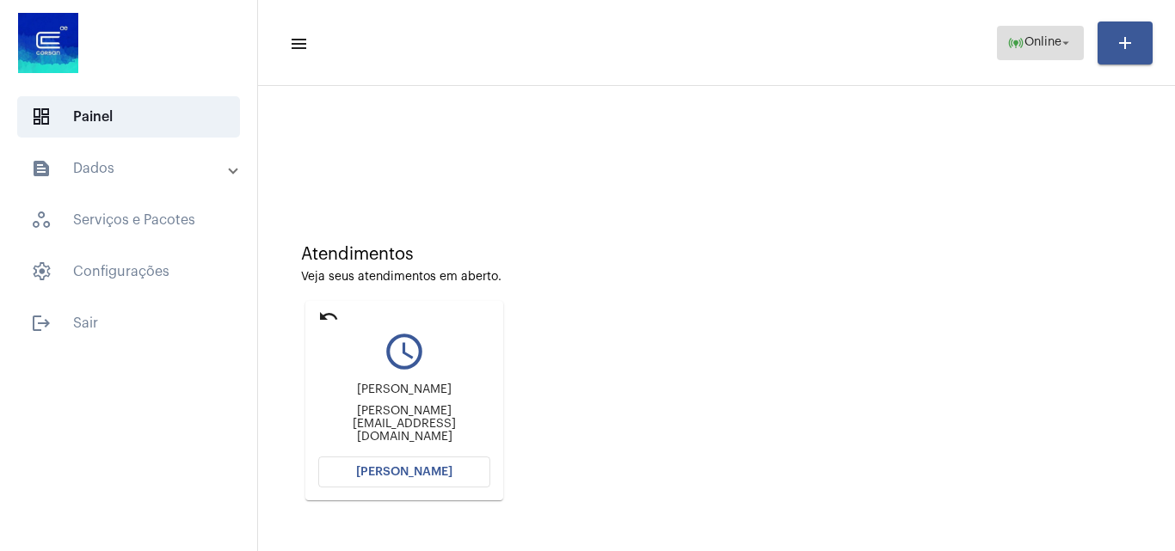
click at [1030, 46] on span "Online" at bounding box center [1043, 43] width 37 height 12
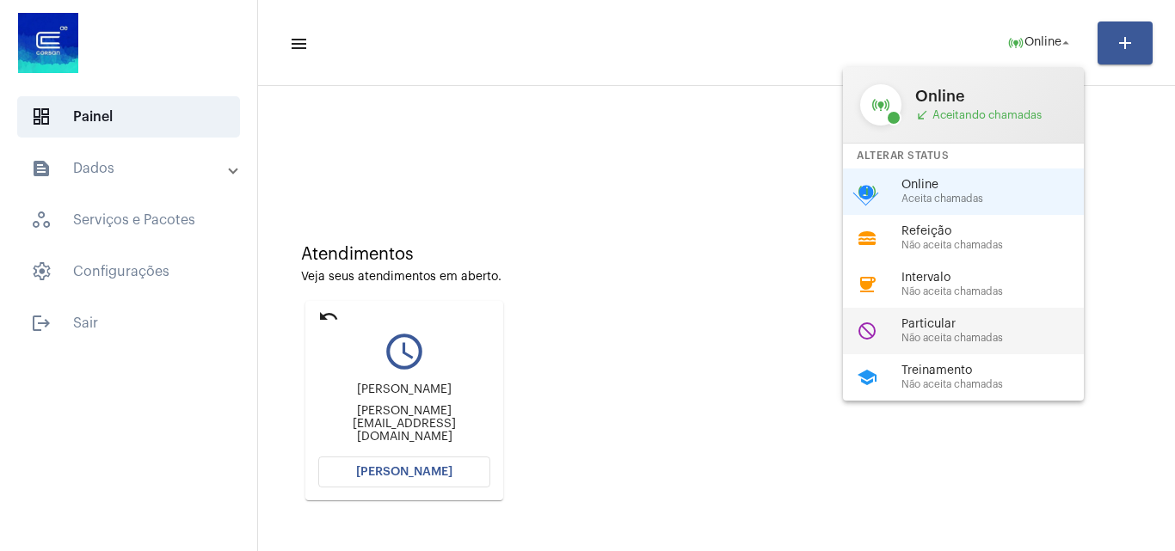
click at [975, 320] on span "Particular" at bounding box center [1000, 324] width 196 height 13
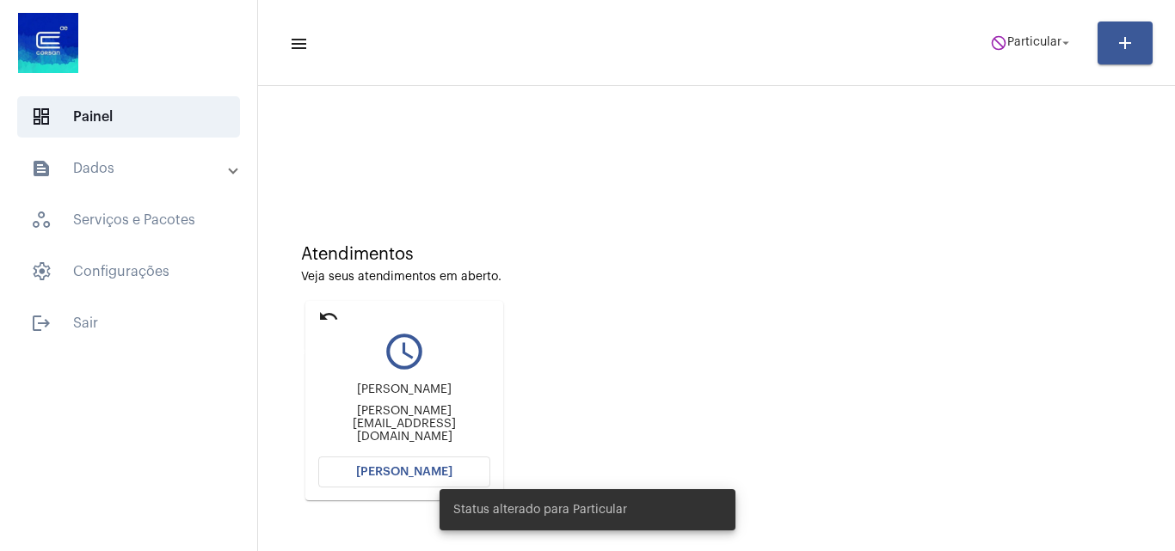
click at [332, 305] on mat-card "undo query_builder Anderson anderson.lisboa@auxiliadorapredial.com.br Abrir Cha…" at bounding box center [404, 401] width 198 height 200
drag, startPoint x: 332, startPoint y: 312, endPoint x: 345, endPoint y: 299, distance: 18.3
click at [331, 312] on mat-icon "undo" at bounding box center [328, 316] width 21 height 21
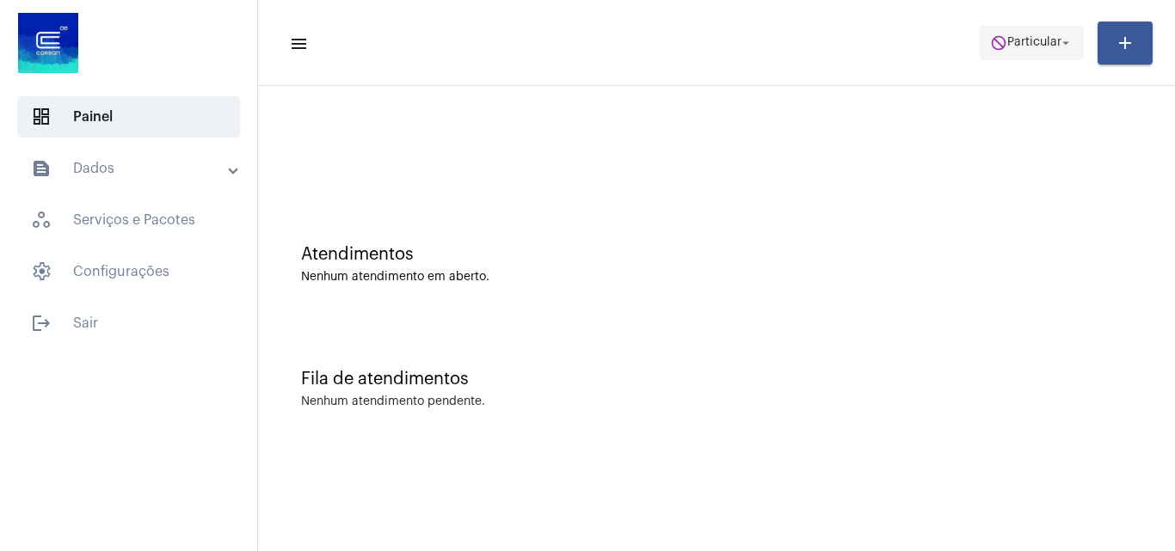
click at [1032, 48] on span "Particular" at bounding box center [1034, 43] width 54 height 12
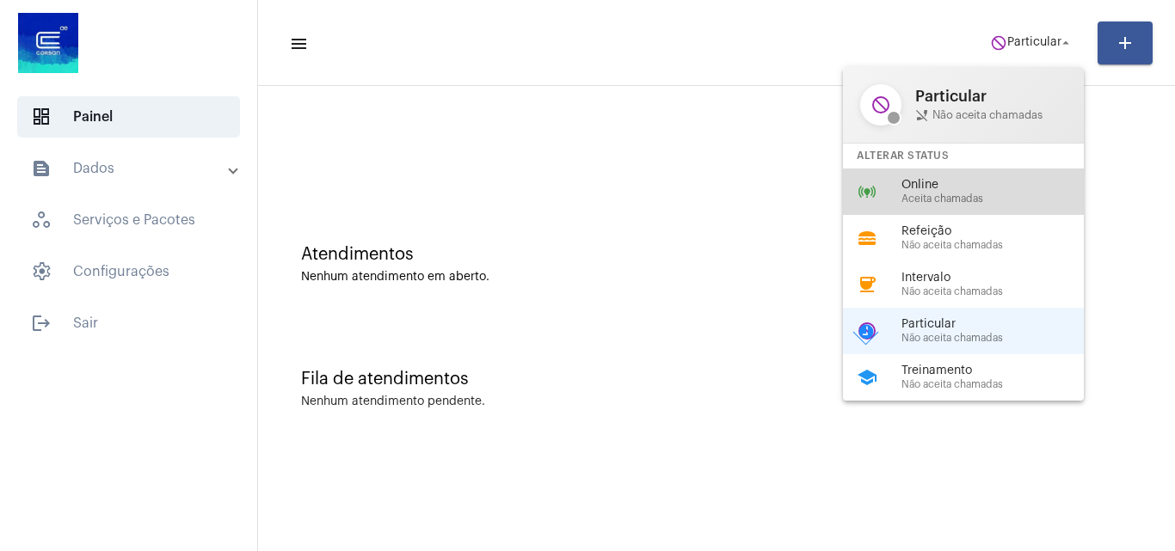
click at [958, 183] on span "Online" at bounding box center [1000, 185] width 196 height 13
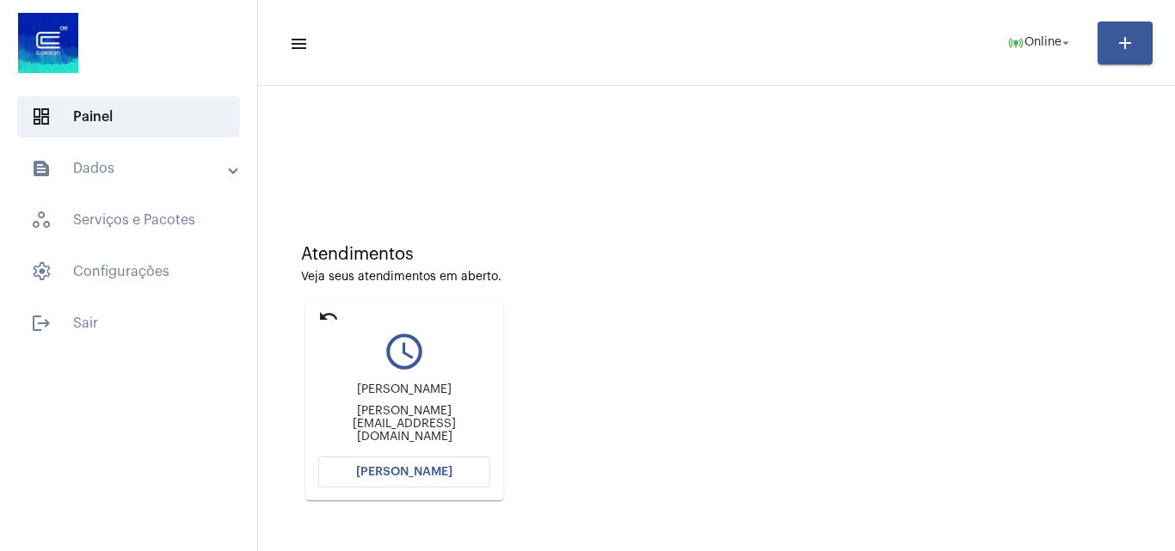
click at [428, 477] on span "Abrir Chamada" at bounding box center [404, 472] width 96 height 12
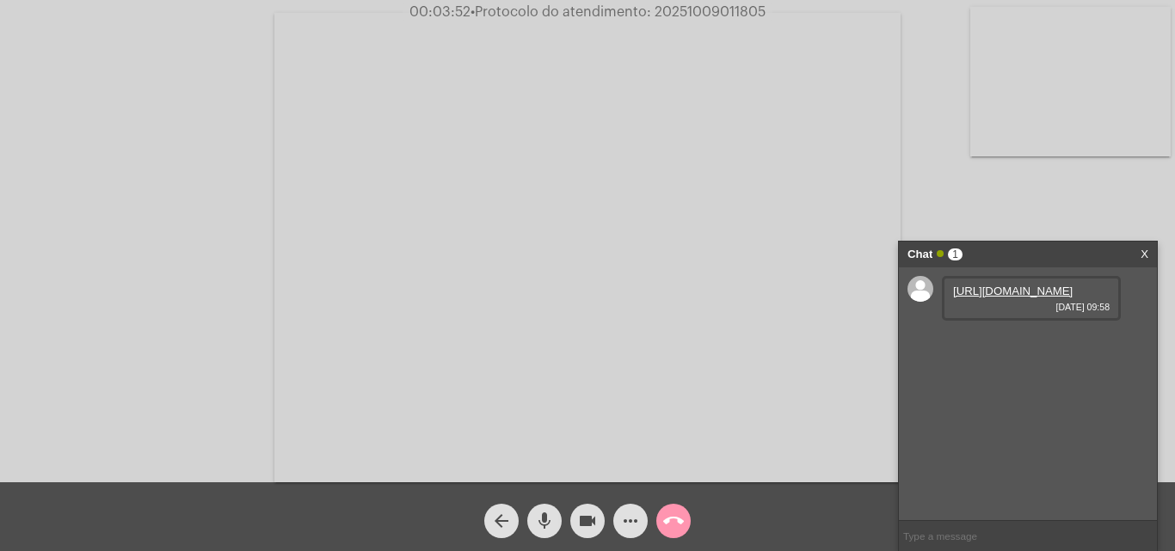
click at [1021, 298] on link "https://neft-transfer-bucket.s3.amazonaws.com/temp-e230410d-48f5-c678-5c0e-3fd4…" at bounding box center [1013, 291] width 120 height 13
click at [717, 12] on span "• Protocolo do atendimento: 20251009011805" at bounding box center [618, 12] width 295 height 14
click at [717, 12] on span "• Protocolo do atendimento: 20251009011805" at bounding box center [619, 12] width 295 height 14
copy span "20251009011805"
click at [972, 528] on input "text" at bounding box center [1028, 536] width 258 height 30
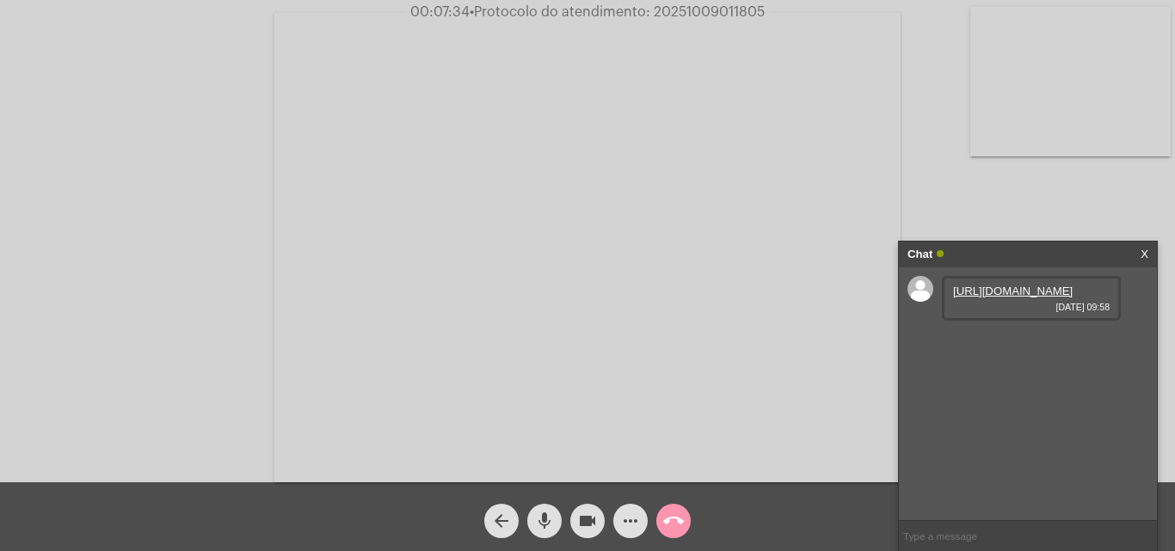
drag, startPoint x: 962, startPoint y: 495, endPoint x: 954, endPoint y: 535, distance: 41.2
click at [954, 535] on input "text" at bounding box center [1028, 536] width 258 height 30
paste input "Rua Cel. Bicaco, 576 - São Cristovao"
type input "Rua Cel. Bicaco, 576 - São Cristovao"
click at [730, 15] on span "• Protocolo do atendimento: 20251009011805" at bounding box center [618, 12] width 295 height 14
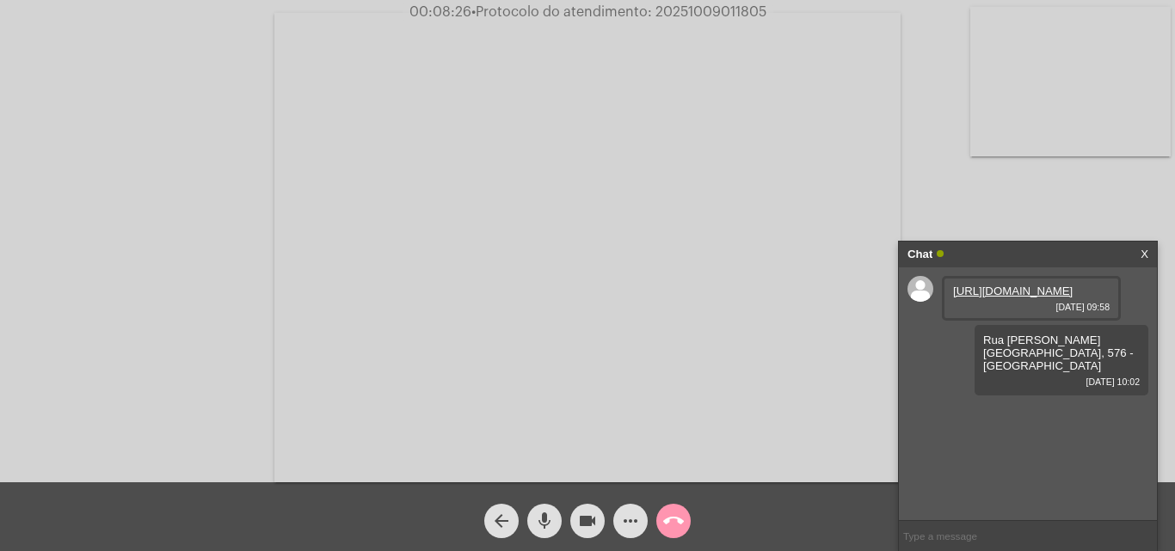
click at [730, 15] on span "• Protocolo do atendimento: 20251009011805" at bounding box center [618, 12] width 295 height 14
copy span "20251009011805"
click at [666, 518] on mat-icon "call_end" at bounding box center [673, 521] width 21 height 21
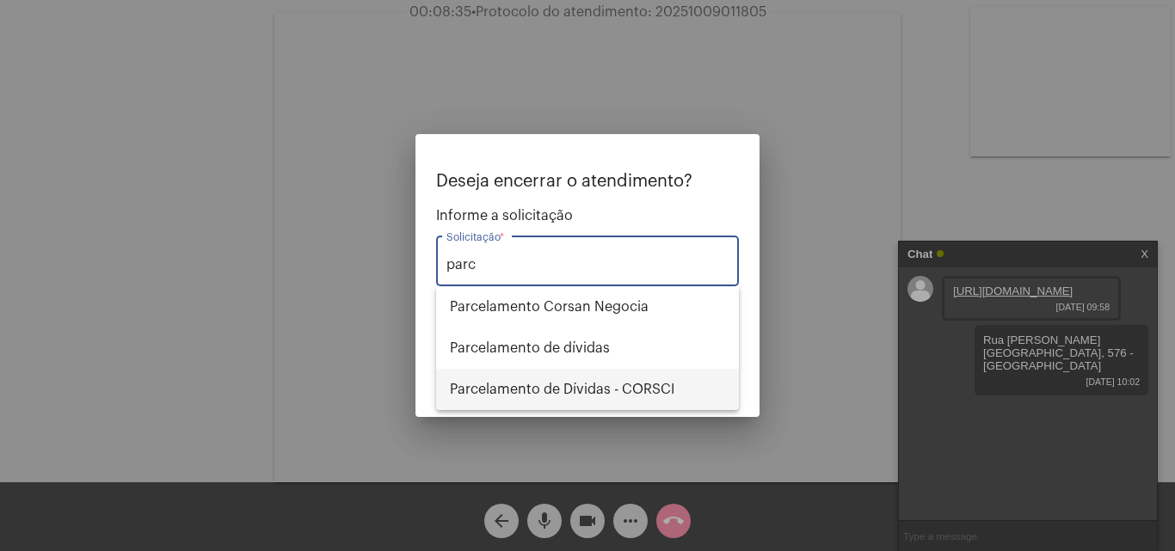
click at [591, 392] on span "Parcelamento de Dívidas - CORSCI" at bounding box center [587, 389] width 275 height 41
type input "Parcelamento de Dívidas - CORSCI"
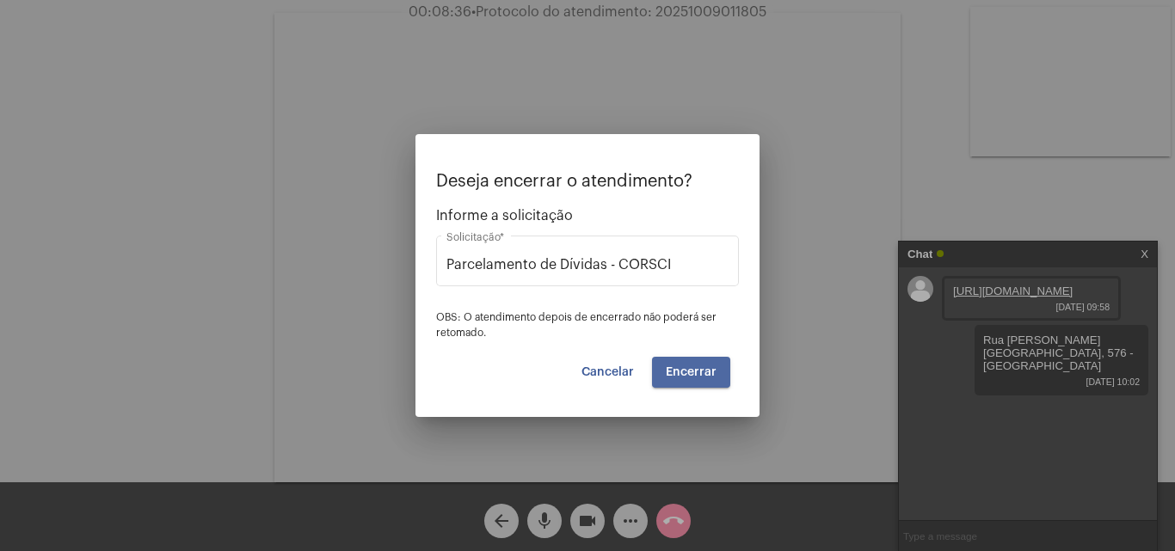
click at [693, 362] on button "Encerrar" at bounding box center [691, 372] width 78 height 31
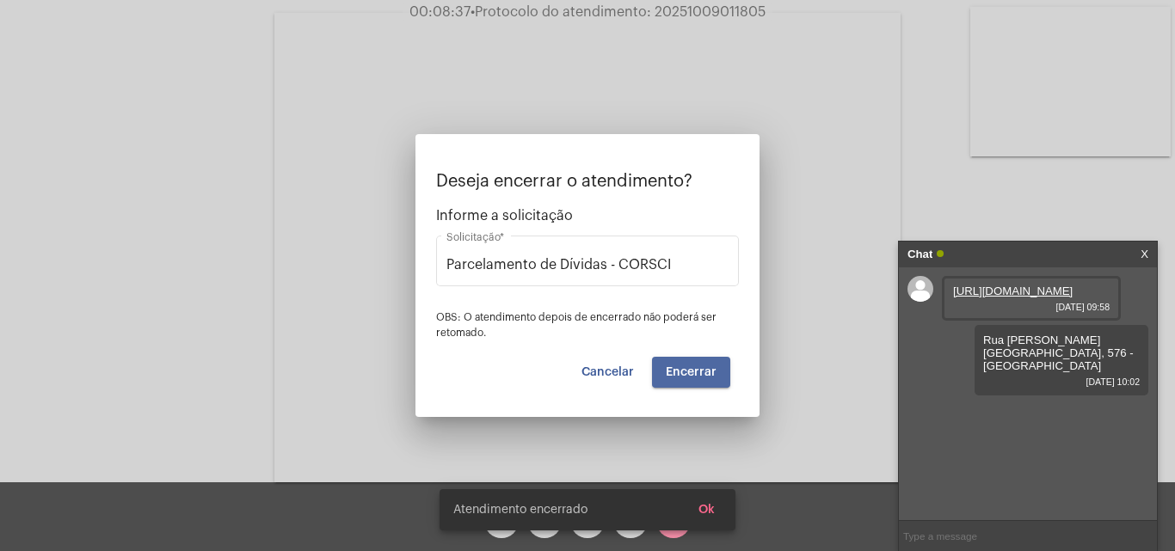
click at [699, 369] on span "Encerrar" at bounding box center [691, 372] width 51 height 12
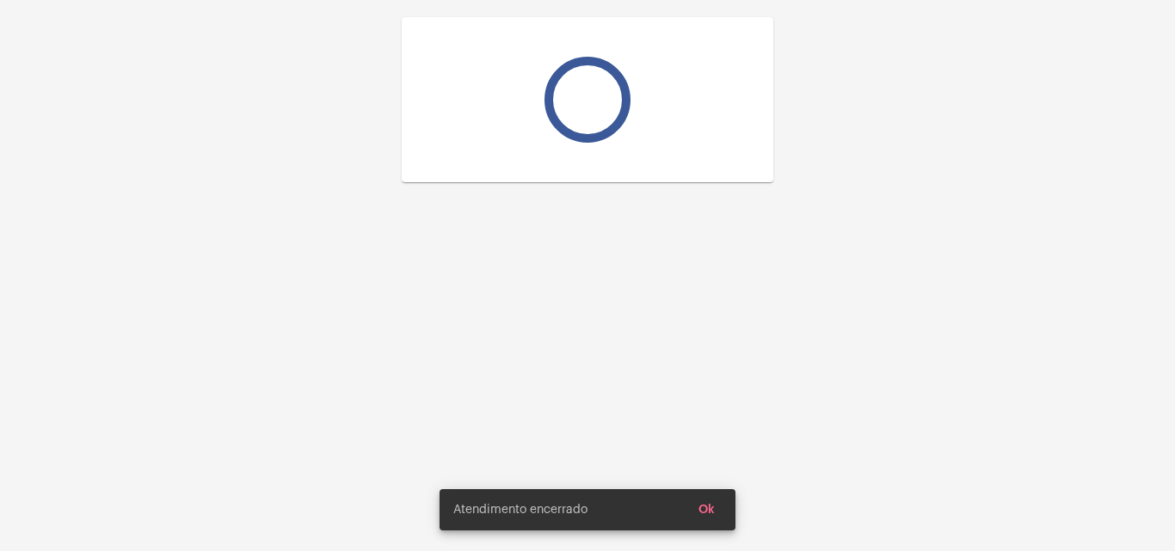
click at [699, 369] on div at bounding box center [587, 275] width 1175 height 551
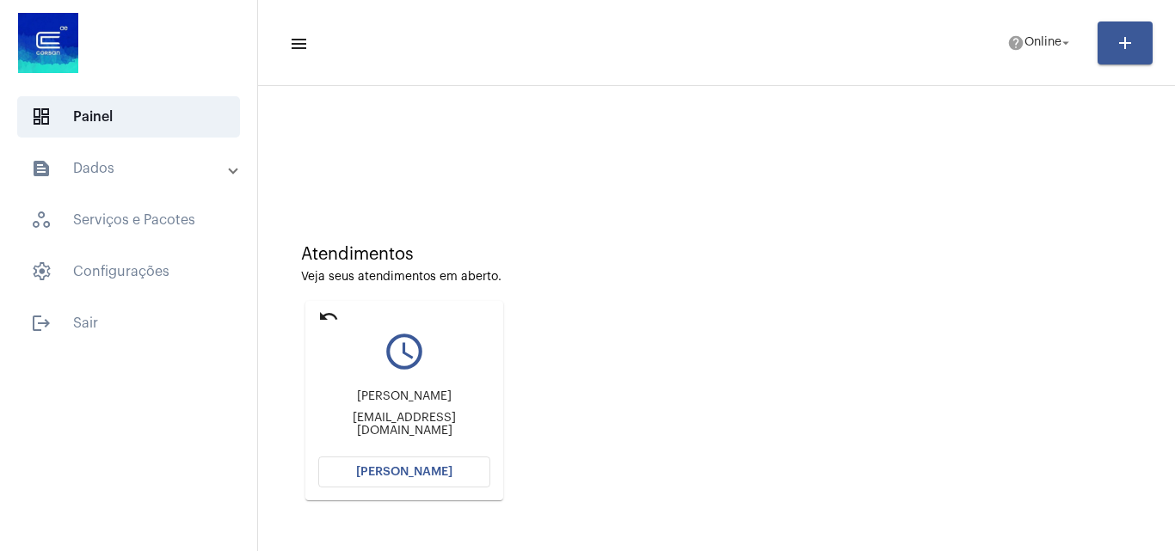
click at [480, 466] on button "Abrir Chamada" at bounding box center [404, 472] width 172 height 31
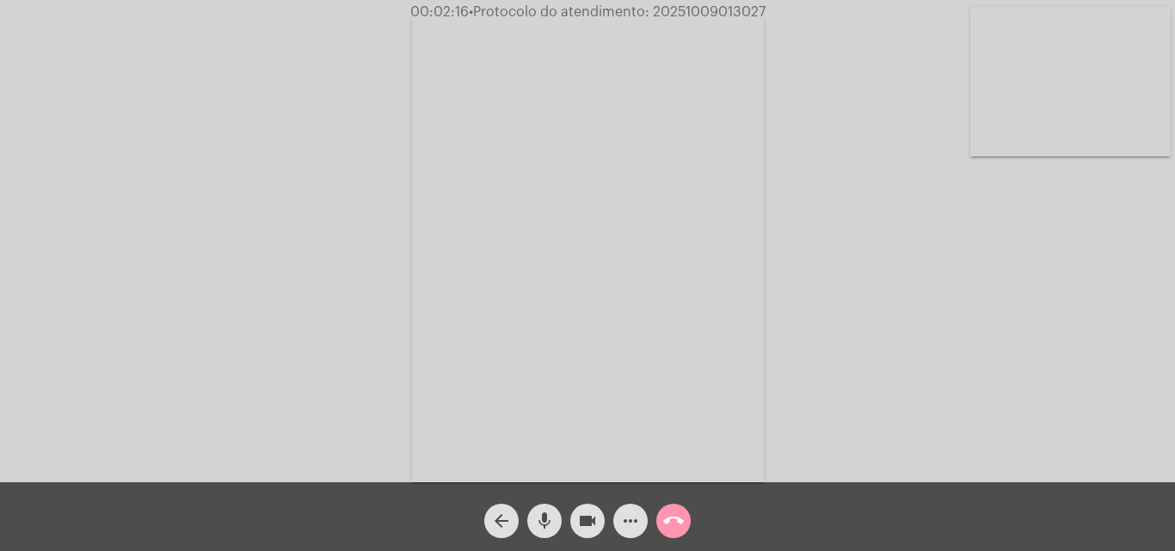
click at [669, 524] on mat-icon "call_end" at bounding box center [673, 521] width 21 height 21
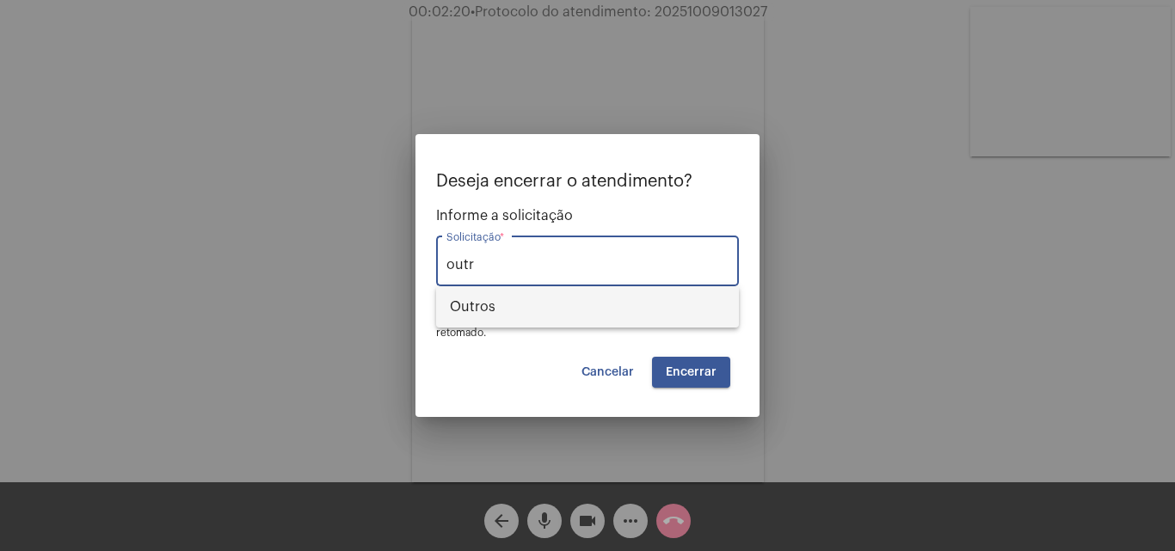
click at [515, 302] on span "Outros" at bounding box center [587, 306] width 275 height 41
type input "Outros"
click at [715, 375] on span "Encerrar" at bounding box center [691, 372] width 51 height 12
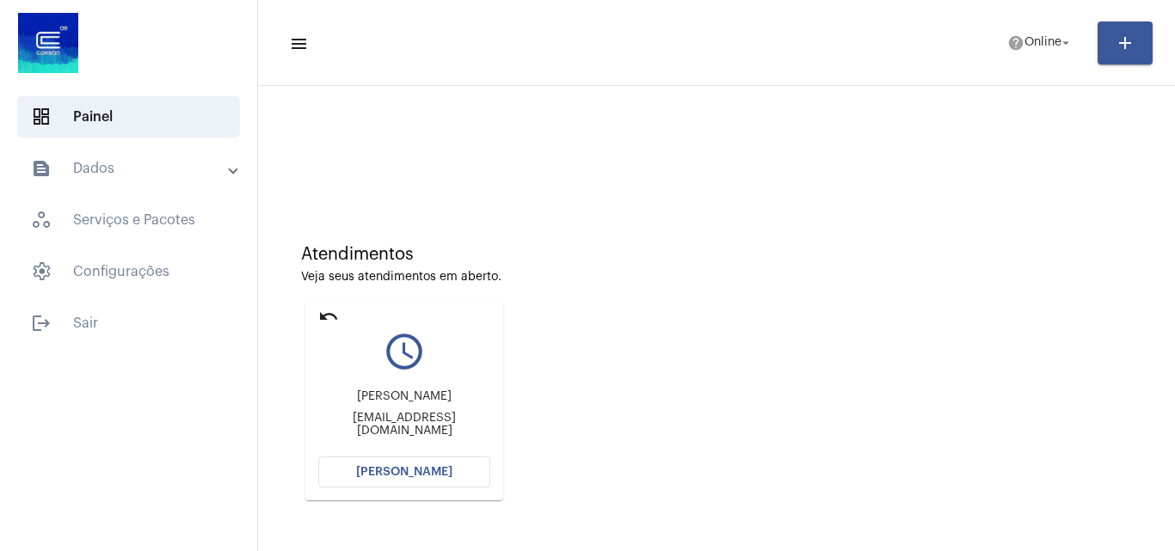
click at [388, 480] on button "Abrir Chamada" at bounding box center [404, 472] width 172 height 31
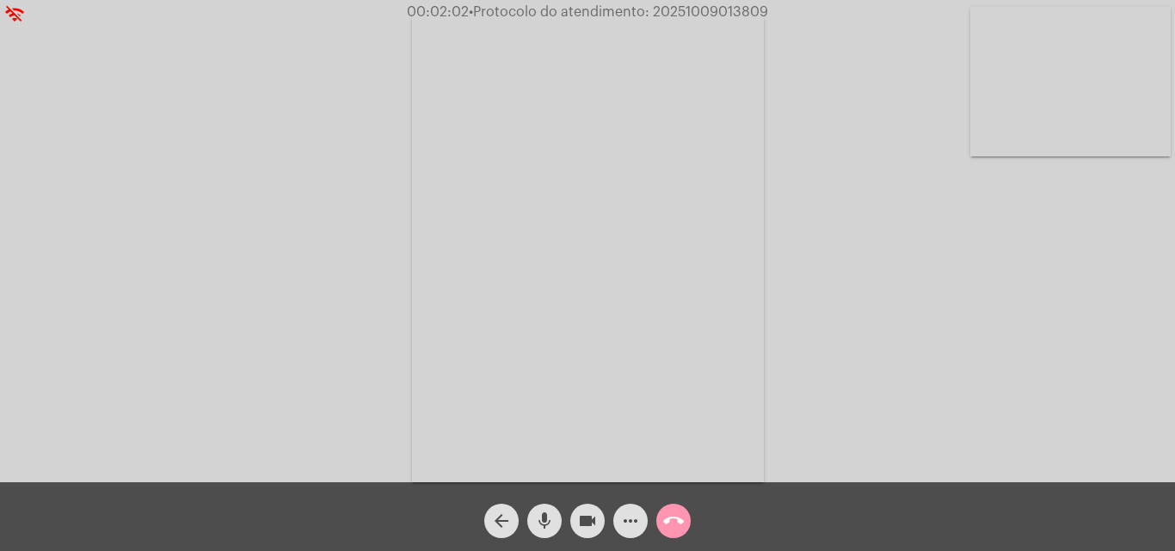
click at [584, 525] on mat-icon "videocam" at bounding box center [587, 521] width 21 height 21
click at [584, 525] on mat-icon "videocam_off" at bounding box center [587, 521] width 21 height 21
click at [545, 529] on mat-icon "mic" at bounding box center [544, 521] width 21 height 21
click at [585, 525] on mat-icon "videocam" at bounding box center [587, 521] width 21 height 21
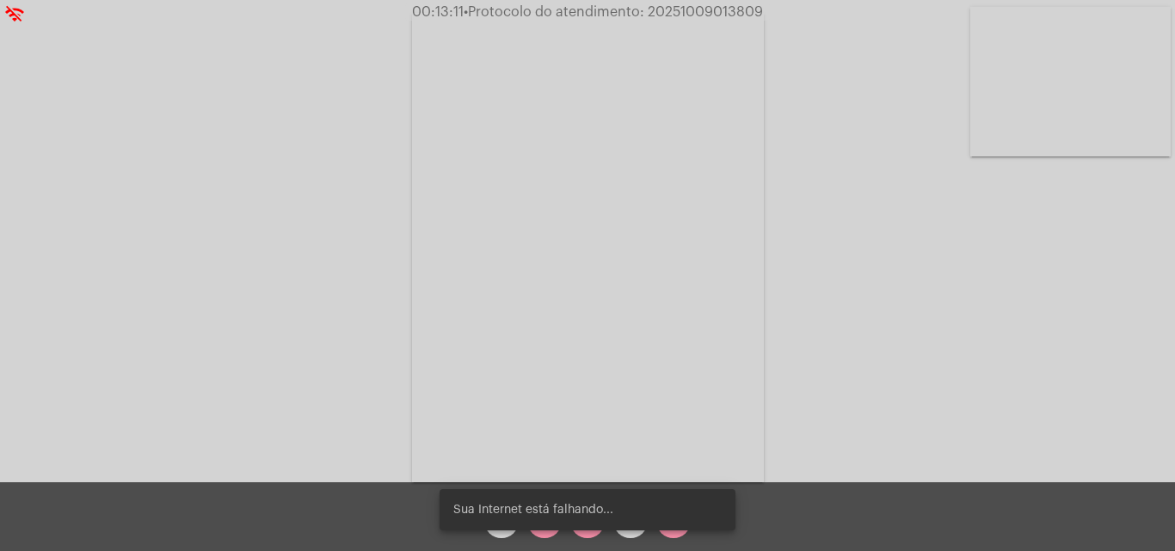
click at [545, 530] on snack-bar-container "Sua Internet está falhando..." at bounding box center [588, 510] width 296 height 41
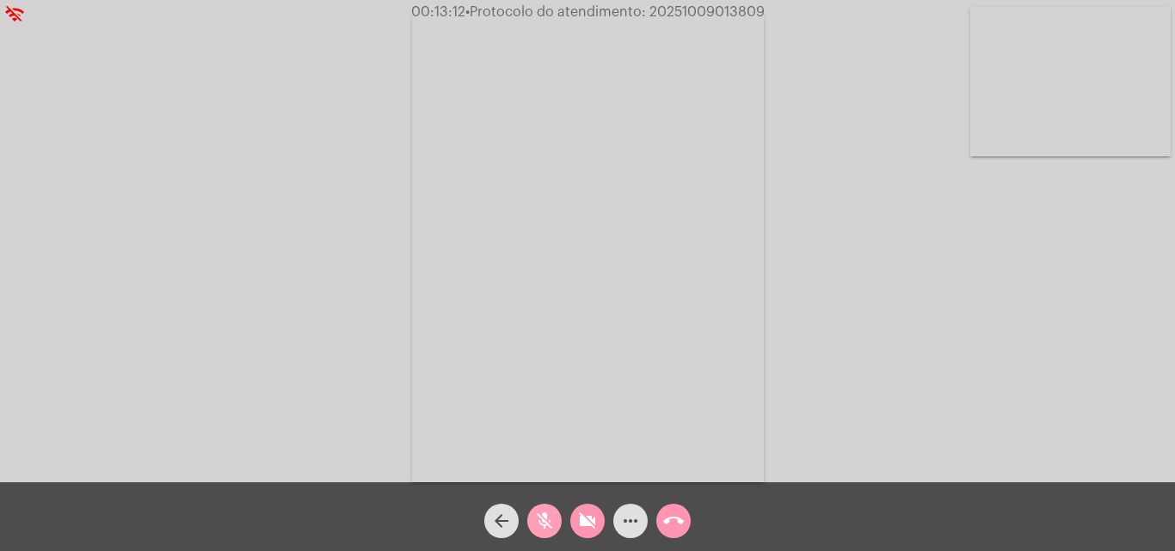
click at [545, 530] on mat-icon "mic_off" at bounding box center [544, 521] width 21 height 21
click at [582, 527] on mat-icon "videocam_off" at bounding box center [587, 521] width 21 height 21
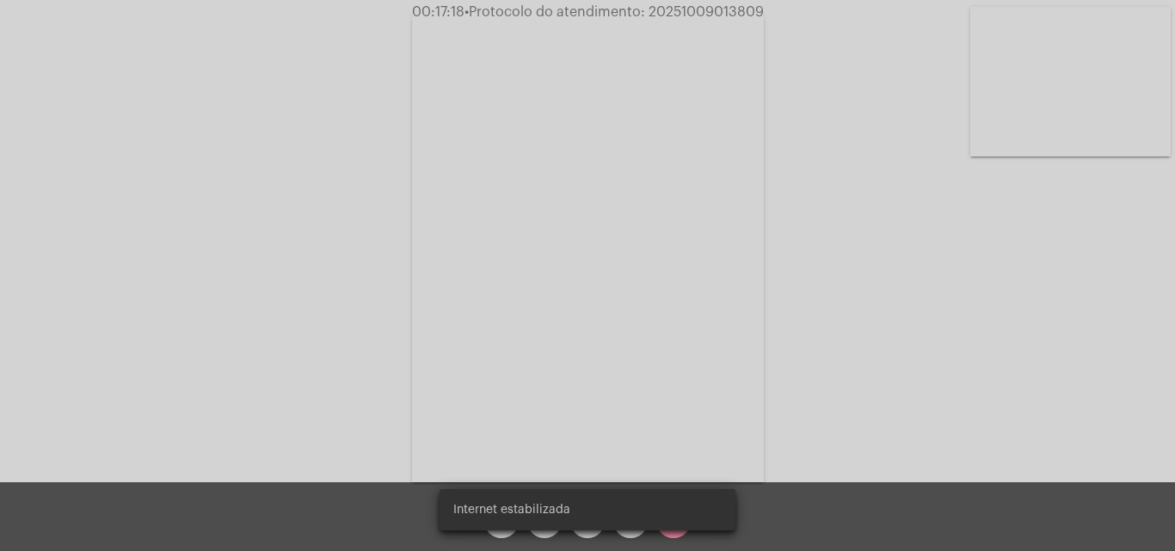
click at [713, 10] on span "• Protocolo do atendimento: 20251009013809" at bounding box center [614, 12] width 299 height 14
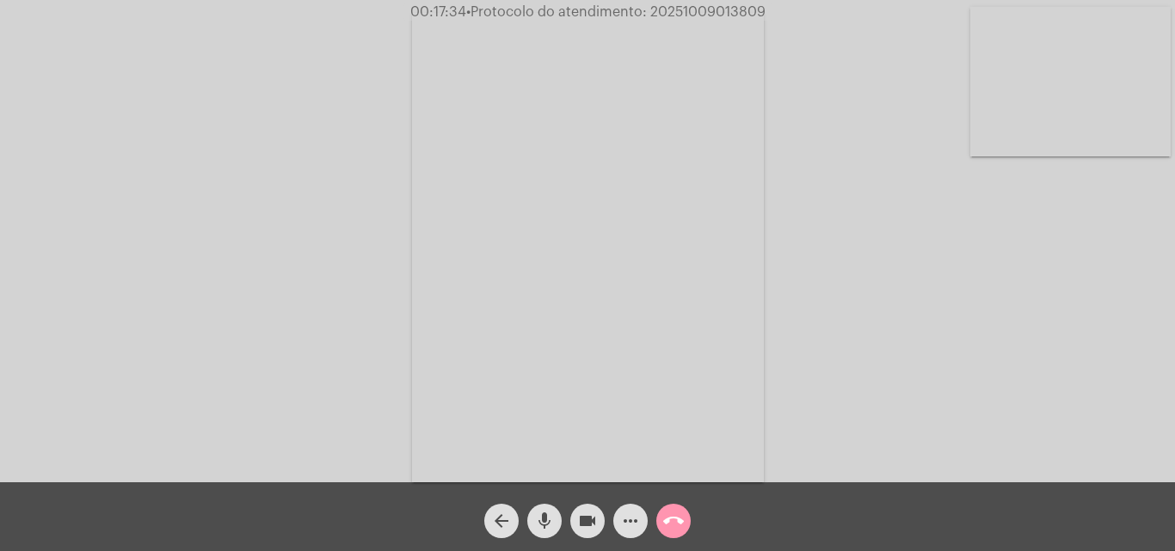
click at [644, 513] on button "more_horiz" at bounding box center [630, 521] width 34 height 34
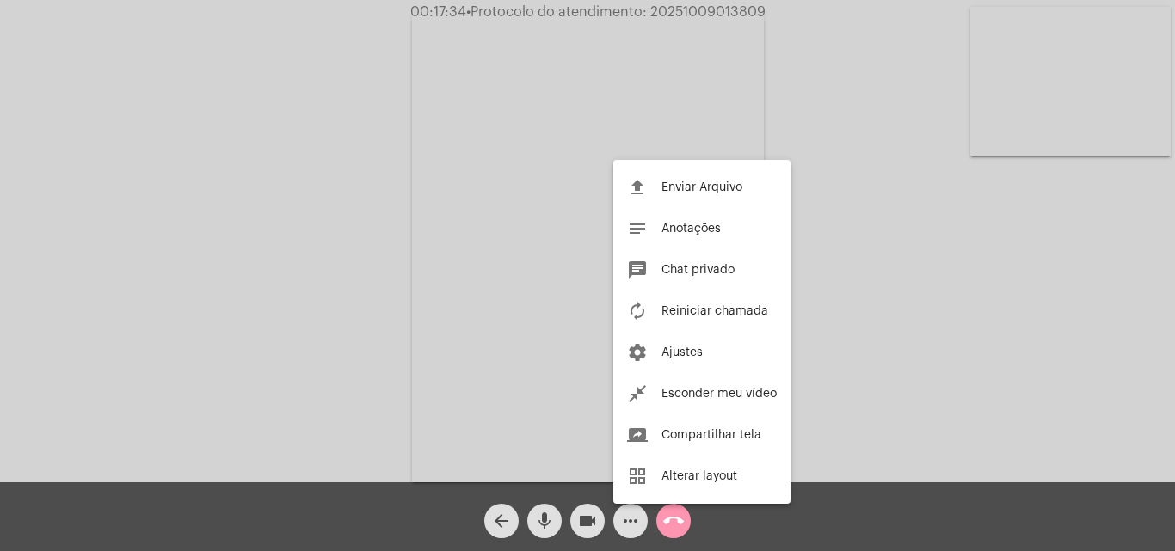
click at [705, 264] on span "Chat privado" at bounding box center [698, 270] width 73 height 12
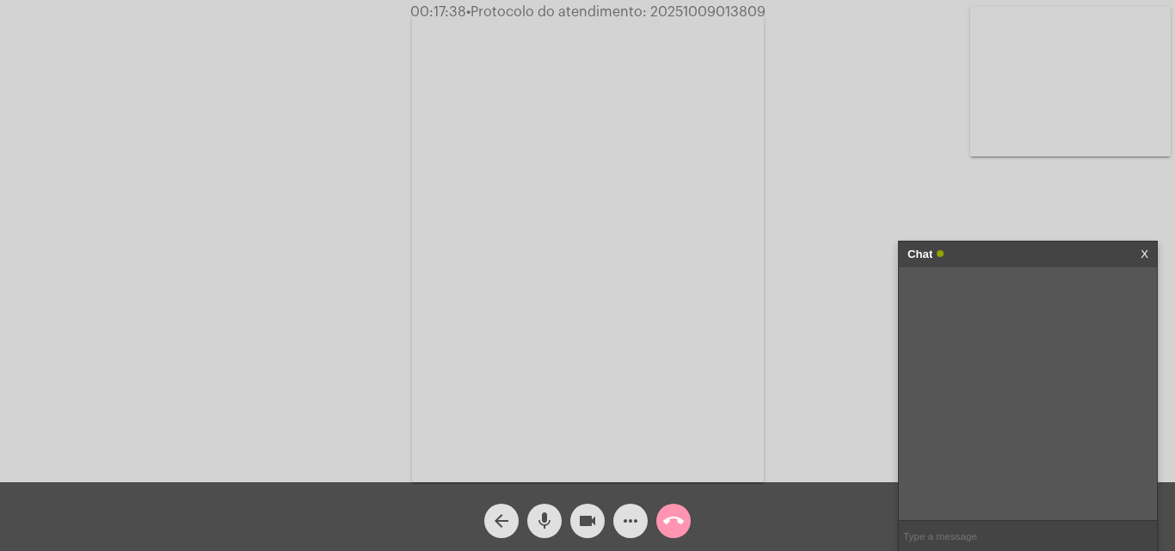
click at [980, 539] on input "text" at bounding box center [1028, 536] width 258 height 30
paste input "20251009013809"
type input "20251009013809"
click at [682, 526] on mat-icon "call_end" at bounding box center [673, 521] width 21 height 21
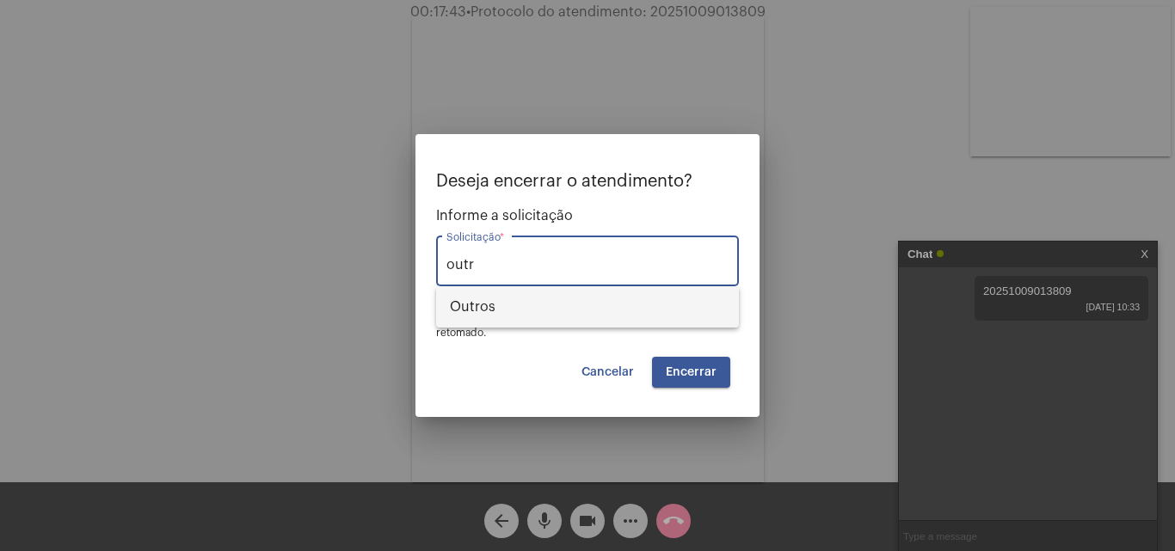
click at [549, 296] on span "Outros" at bounding box center [587, 306] width 275 height 41
type input "Outros"
click at [684, 378] on span "Encerrar" at bounding box center [691, 372] width 51 height 12
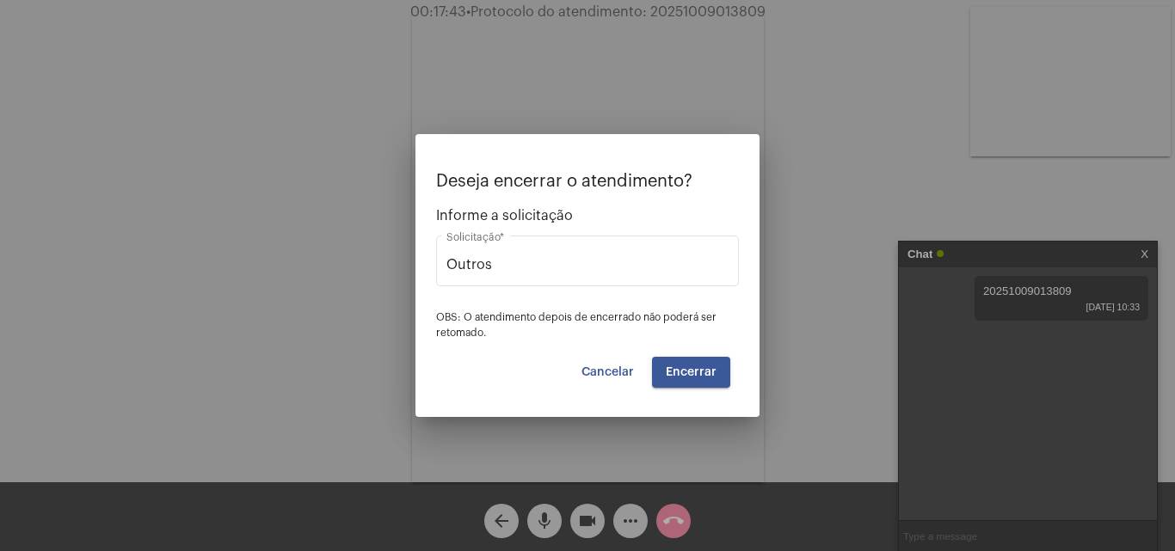
click at [710, 377] on span "Encerrar" at bounding box center [691, 372] width 51 height 12
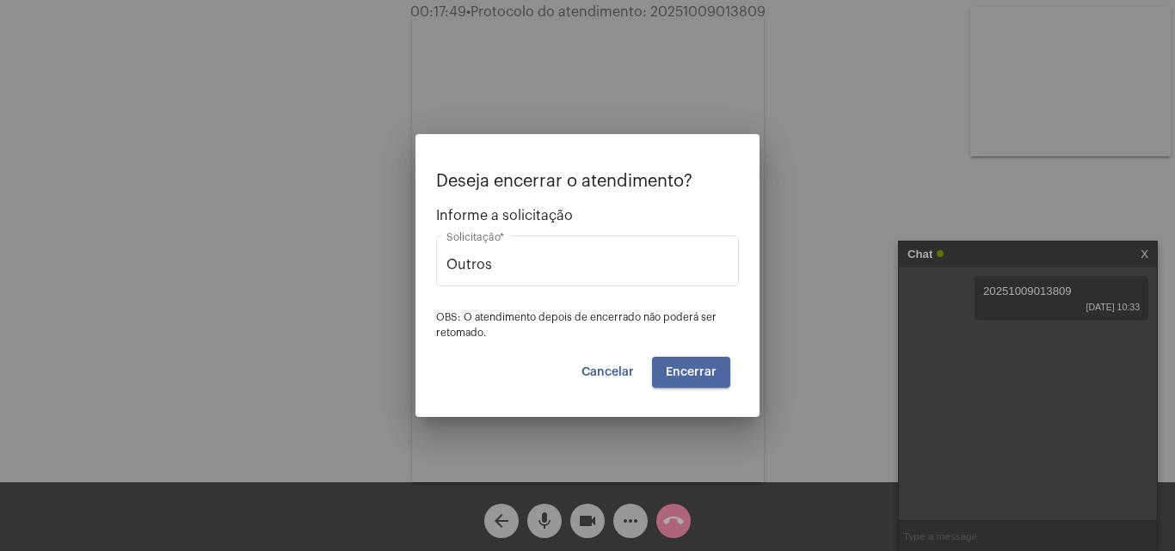
click at [710, 377] on span "Encerrar" at bounding box center [691, 372] width 51 height 12
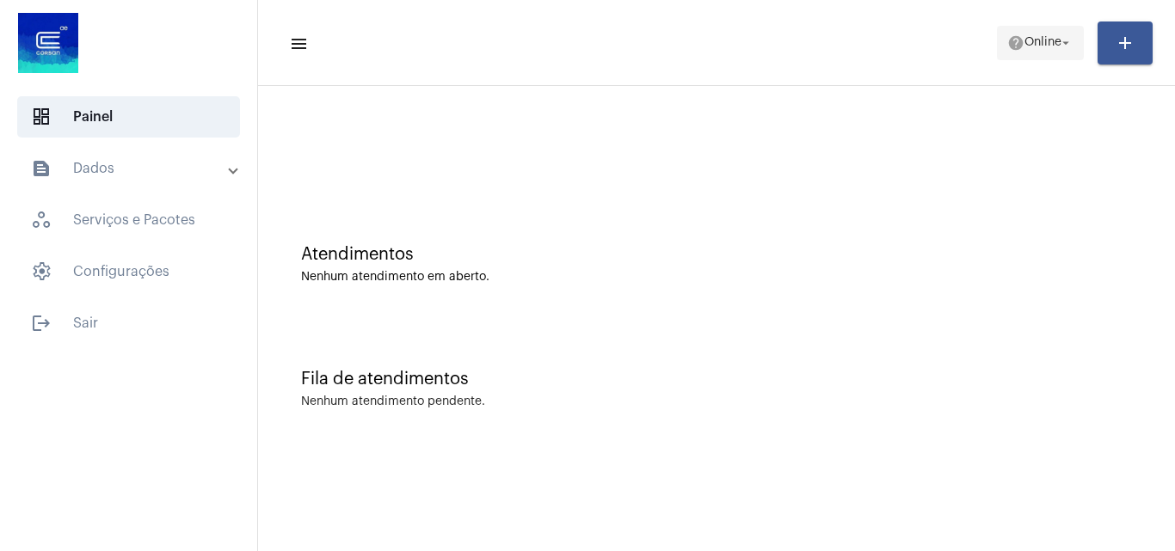
click at [1018, 53] on span "help Online arrow_drop_down" at bounding box center [1040, 42] width 66 height 31
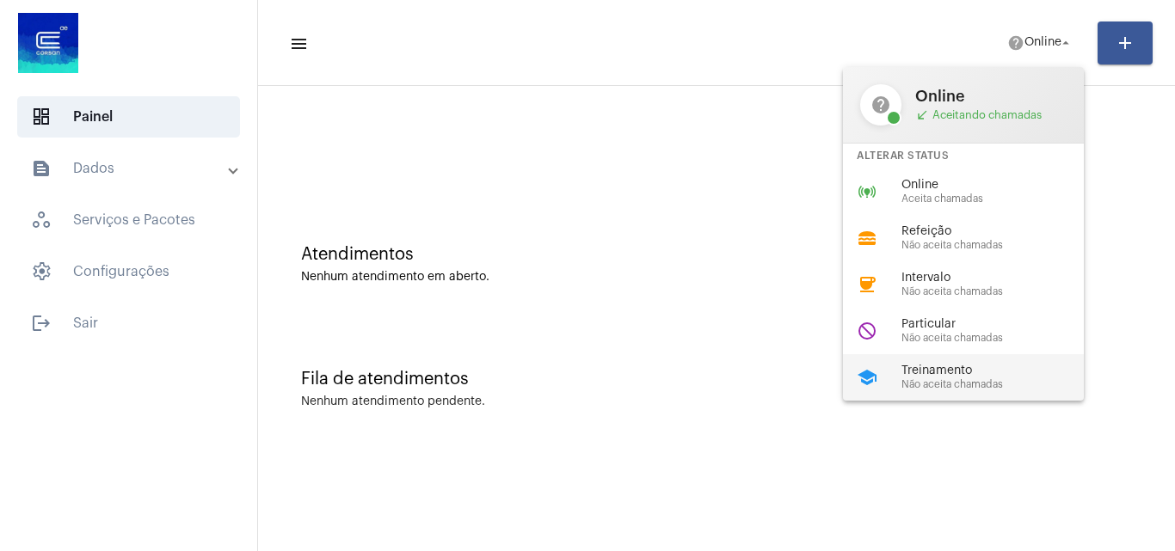
click at [919, 378] on div "Treinamento Não aceita chamadas" at bounding box center [1000, 378] width 196 height 26
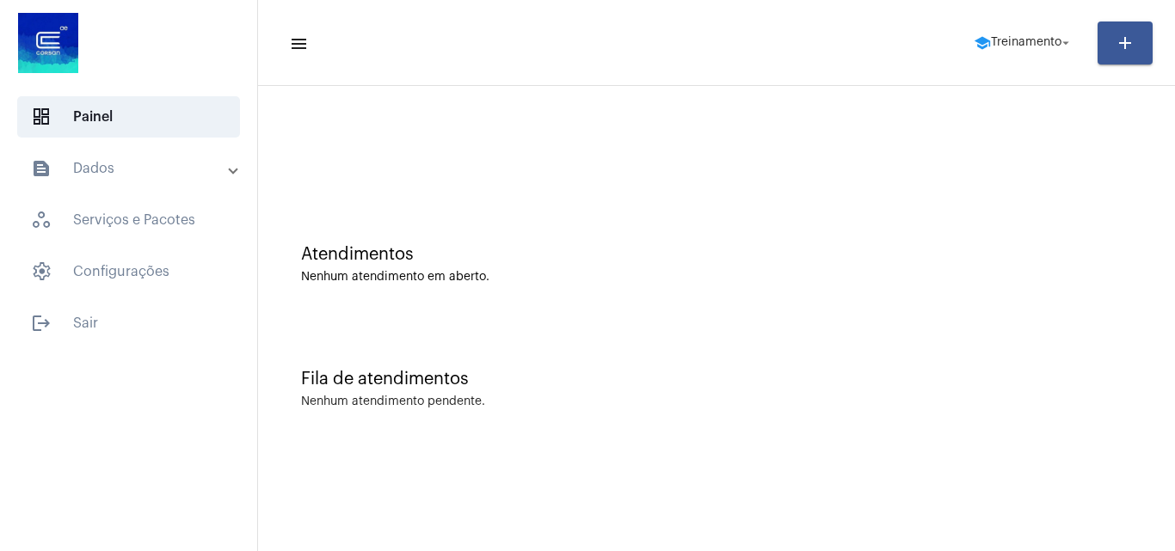
click at [1026, 19] on mat-toolbar-row "menu school Treinamento arrow_drop_down add" at bounding box center [716, 42] width 917 height 55
click at [1028, 27] on button "school Treinamento arrow_drop_down" at bounding box center [1024, 43] width 120 height 34
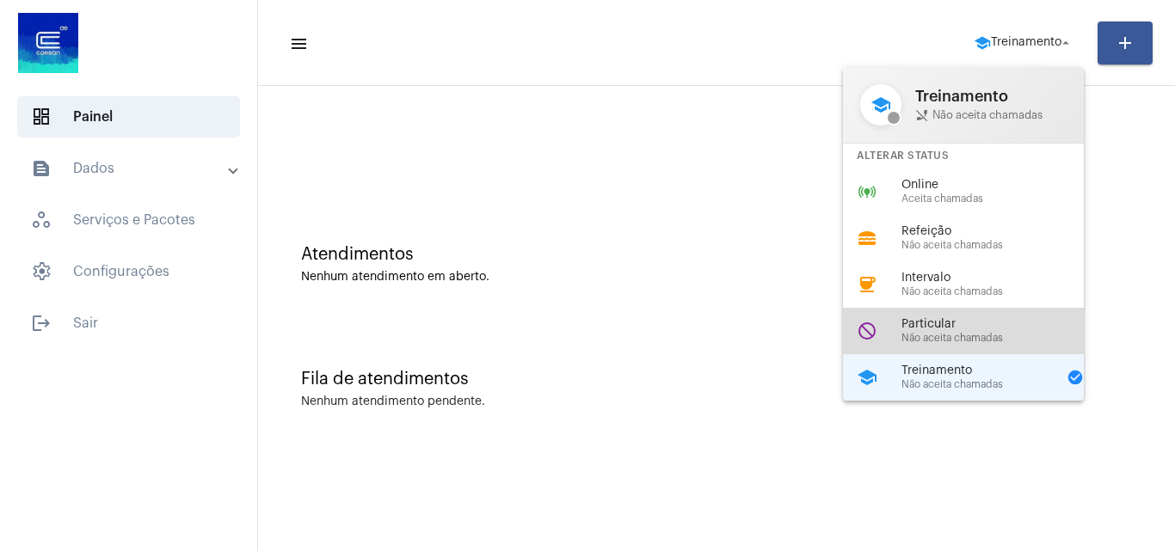
click at [944, 338] on span "Não aceita chamadas" at bounding box center [1000, 338] width 196 height 11
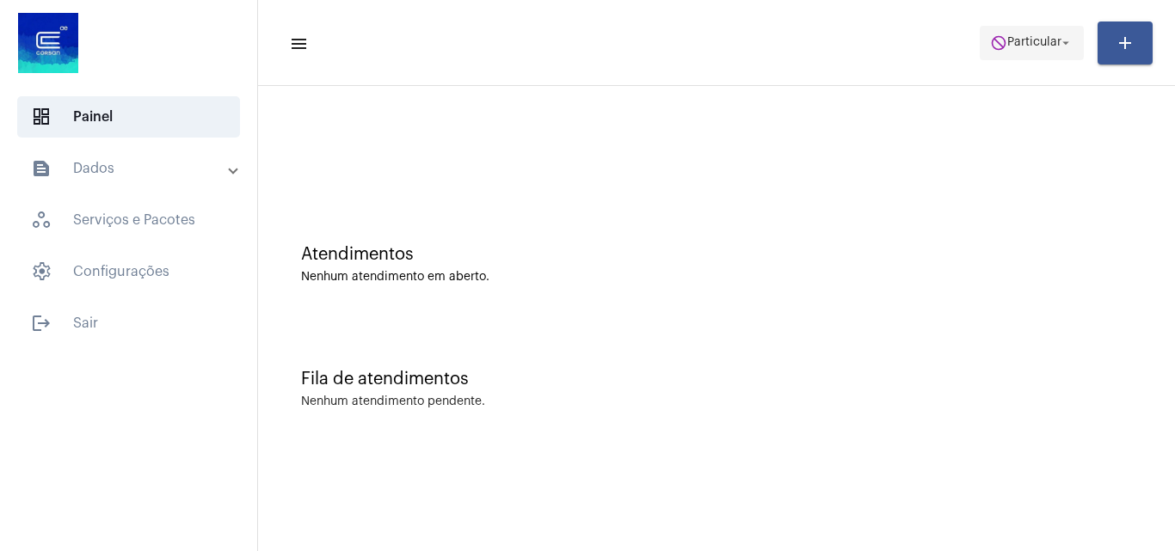
click at [1031, 40] on span "Particular" at bounding box center [1034, 43] width 54 height 12
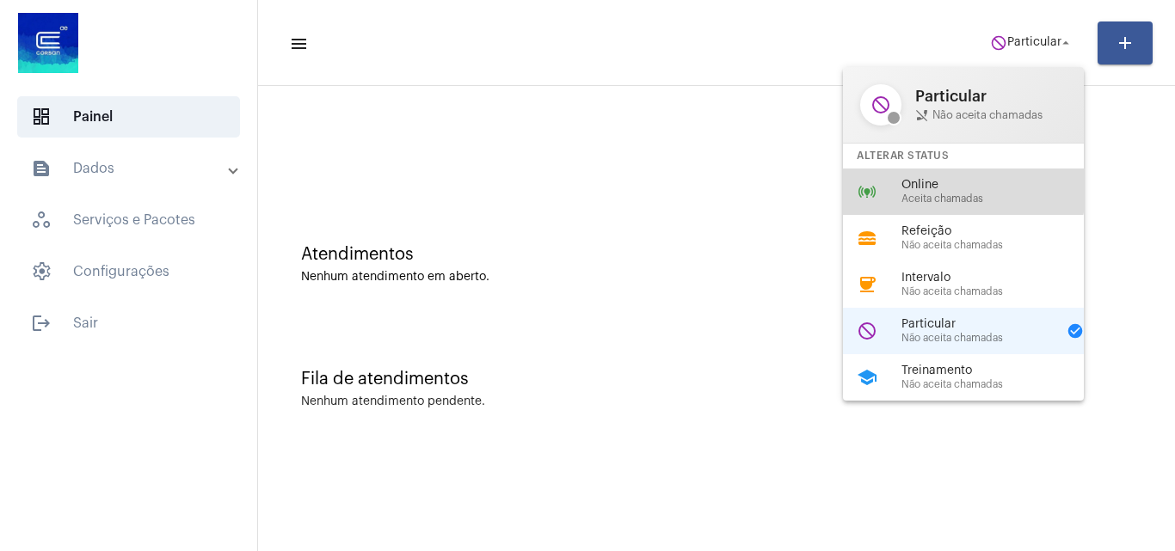
click at [941, 179] on span "Online" at bounding box center [1000, 185] width 196 height 13
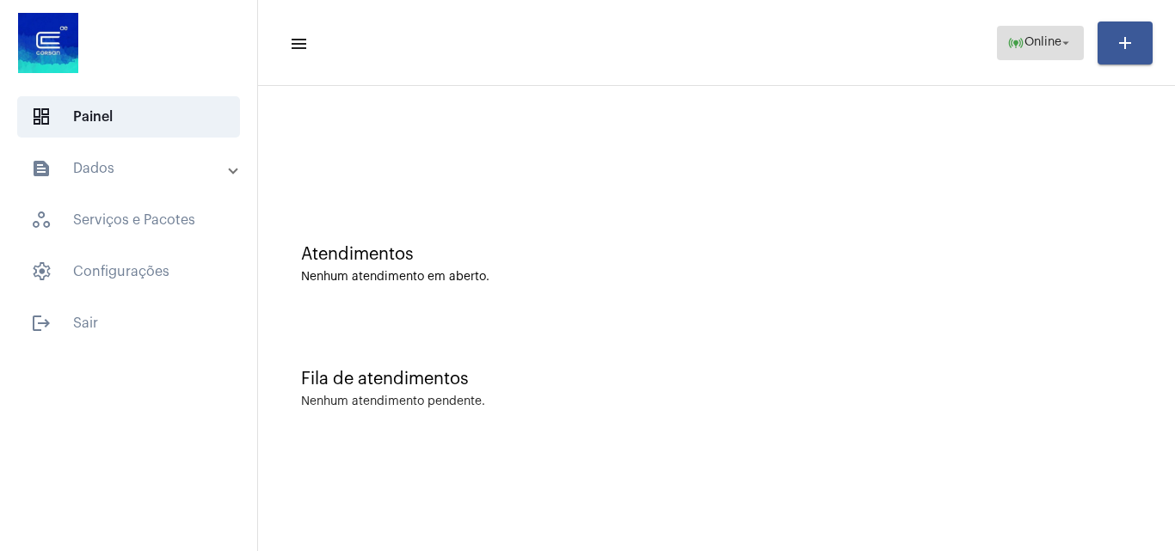
click at [1029, 53] on span "online_prediction Online arrow_drop_down" at bounding box center [1040, 42] width 66 height 31
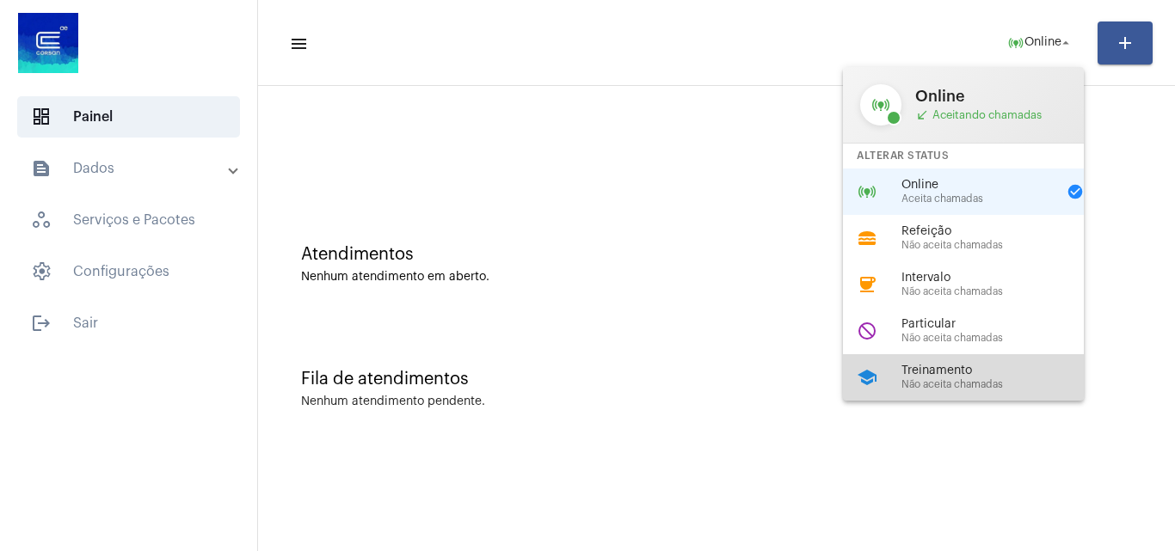
click at [928, 371] on span "Treinamento" at bounding box center [1000, 371] width 196 height 13
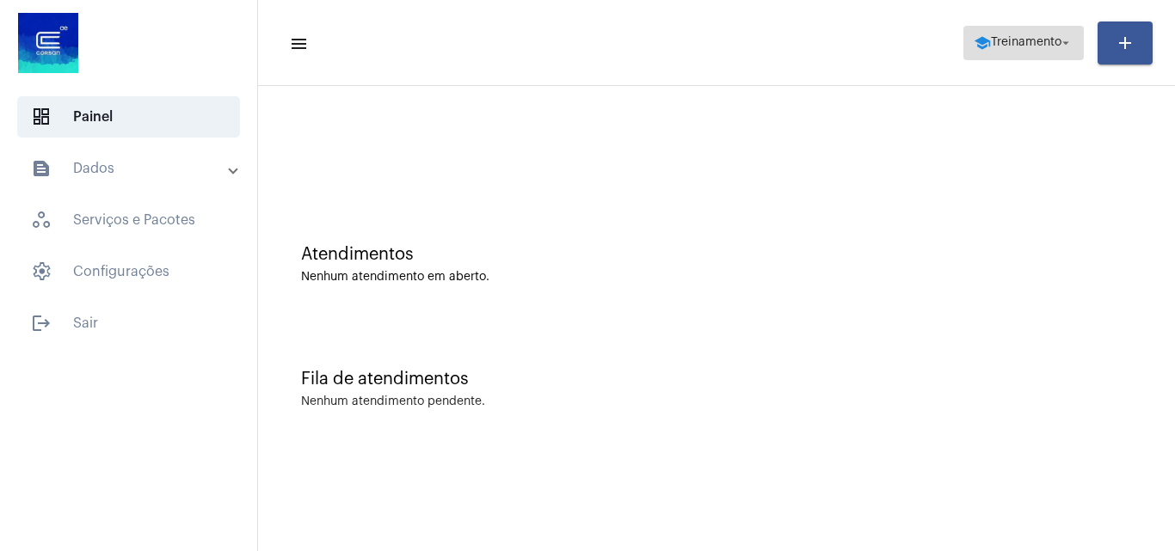
click at [1027, 38] on span "Treinamento" at bounding box center [1026, 43] width 71 height 12
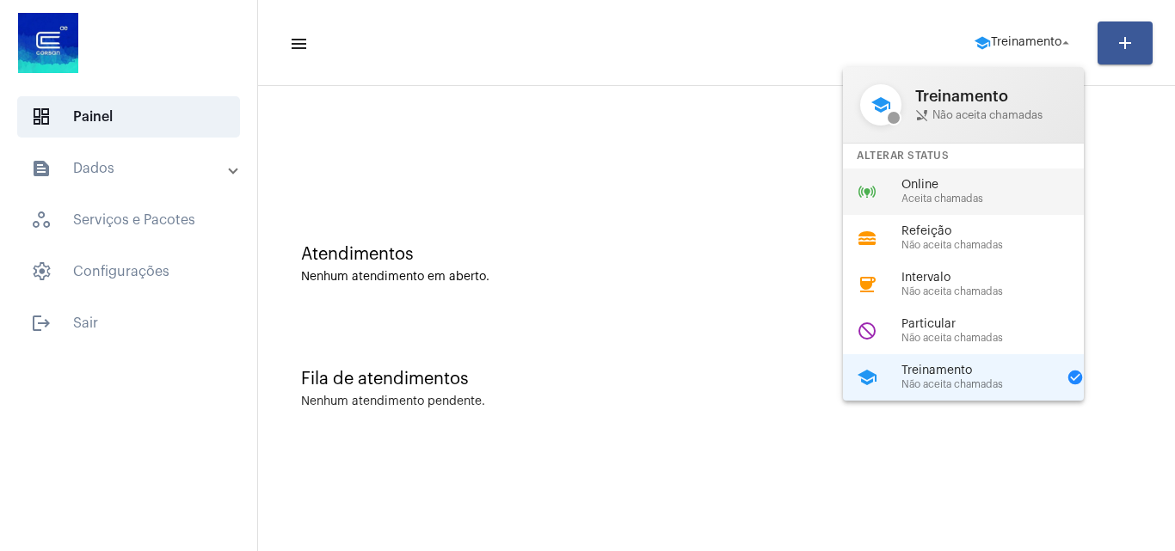
click at [927, 182] on span "Online" at bounding box center [1000, 185] width 196 height 13
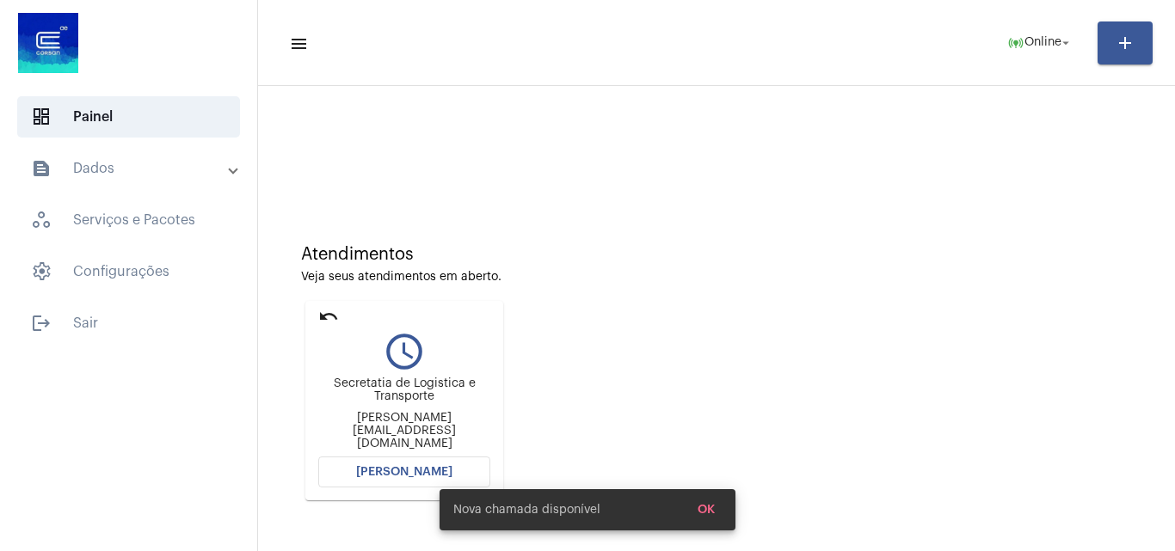
click at [420, 484] on div "Nova chamada disponível OK" at bounding box center [587, 510] width 337 height 83
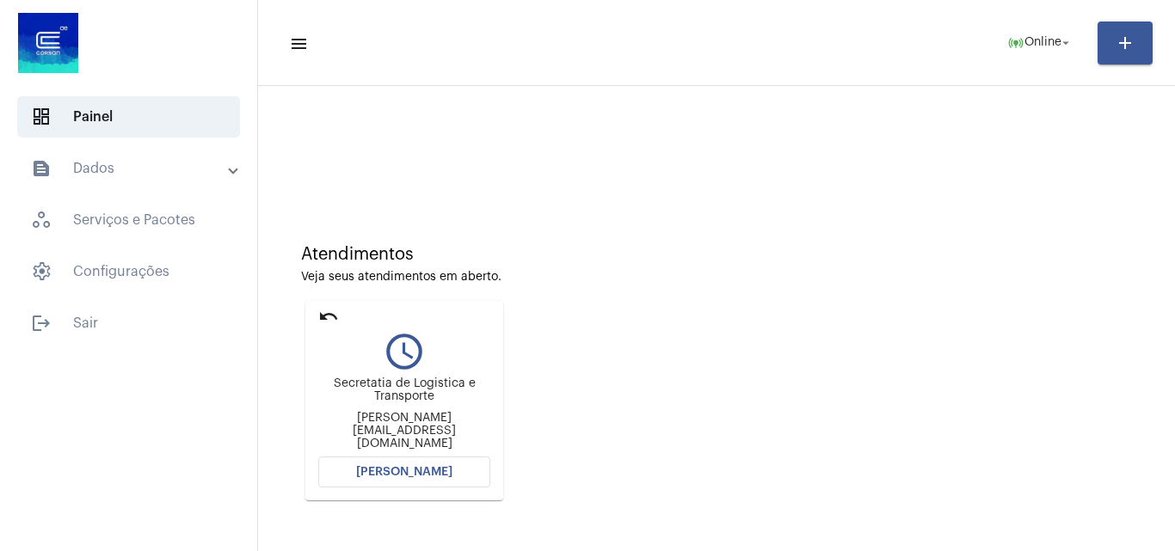
click at [410, 453] on mat-card "undo query_builder Secretatia de Logistica e Transporte veronica-oliveira@selt.…" at bounding box center [404, 401] width 198 height 200
click at [410, 468] on span "Abrir Chamada" at bounding box center [404, 472] width 96 height 12
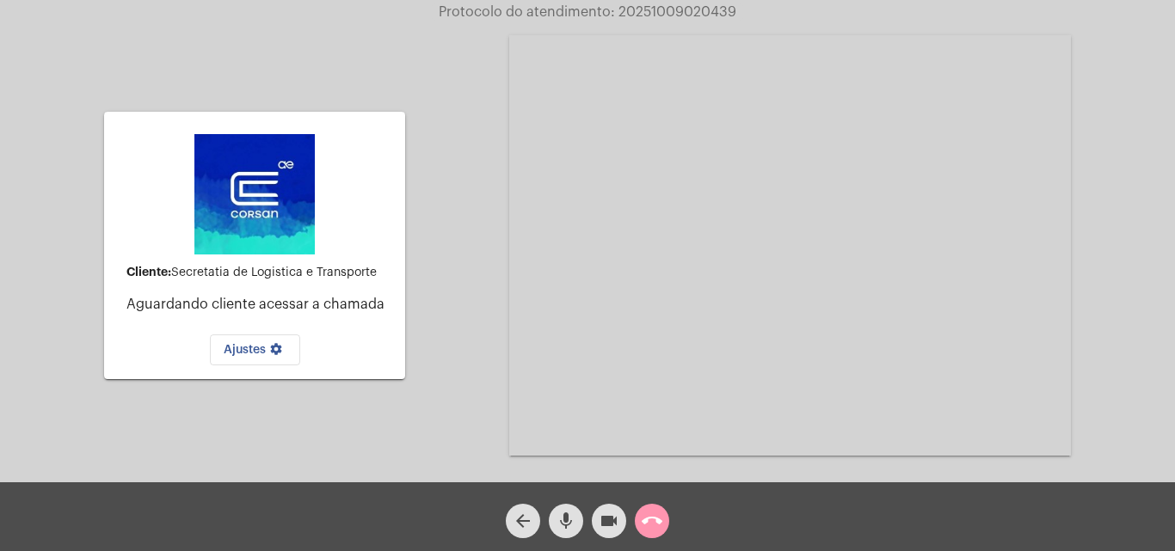
click at [601, 520] on mat-icon "videocam" at bounding box center [609, 521] width 21 height 21
click at [606, 532] on mat-icon "videocam_off" at bounding box center [609, 521] width 21 height 21
click at [649, 519] on mat-icon "call_end" at bounding box center [652, 521] width 21 height 21
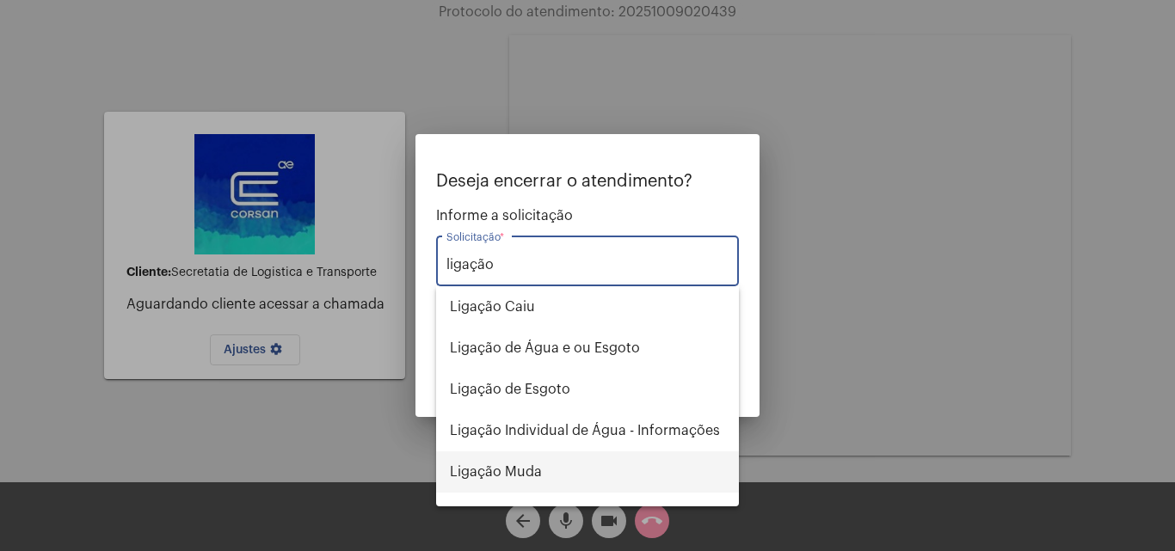
click at [538, 468] on span "Ligação Muda" at bounding box center [587, 472] width 275 height 41
type input "Ligação Muda"
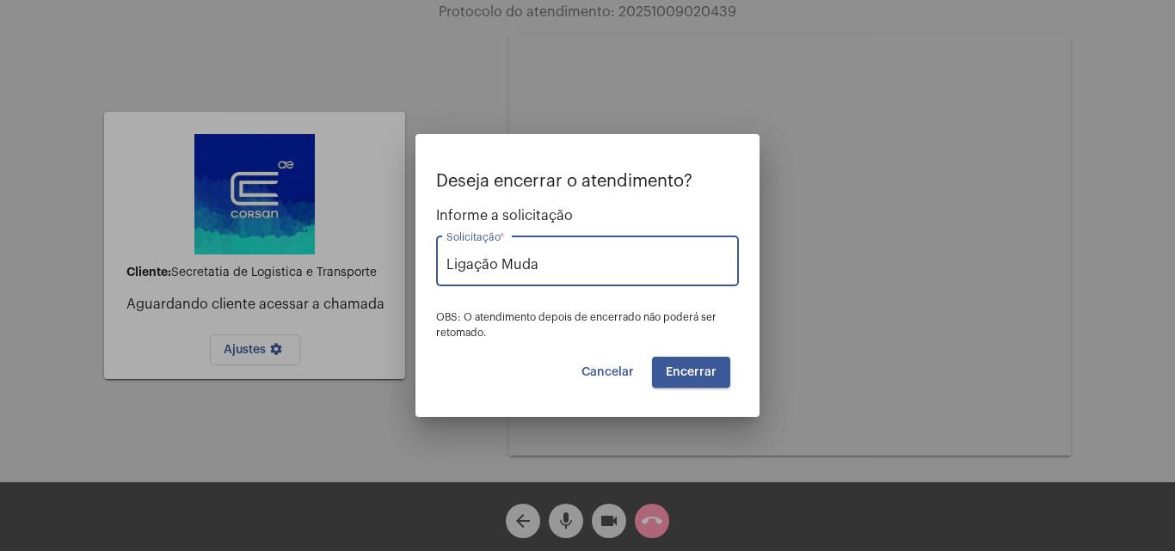
click at [689, 376] on span "Encerrar" at bounding box center [691, 372] width 51 height 12
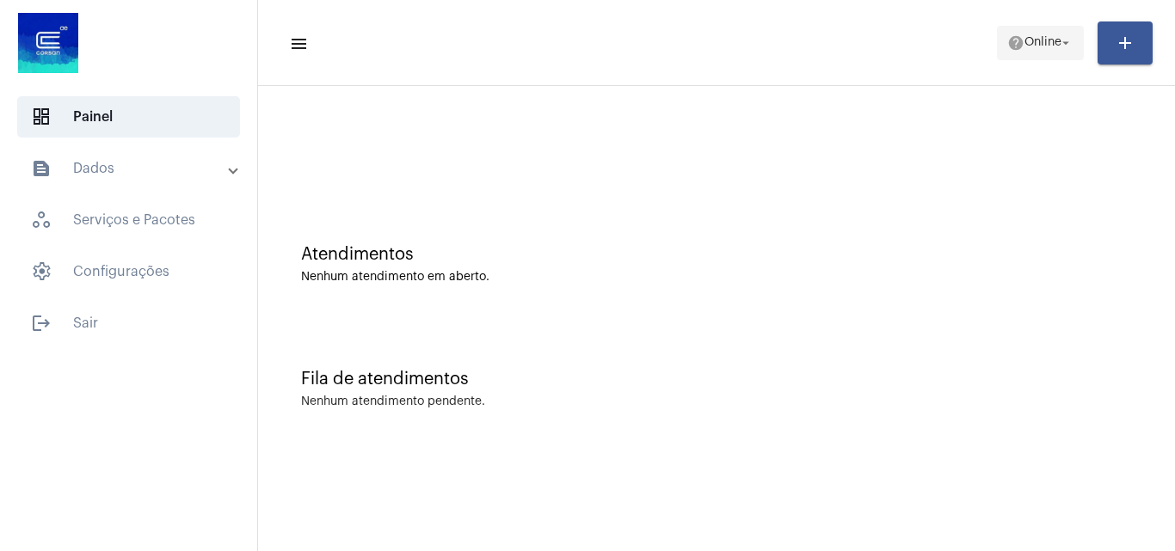
click at [1035, 47] on span "Online" at bounding box center [1043, 43] width 37 height 12
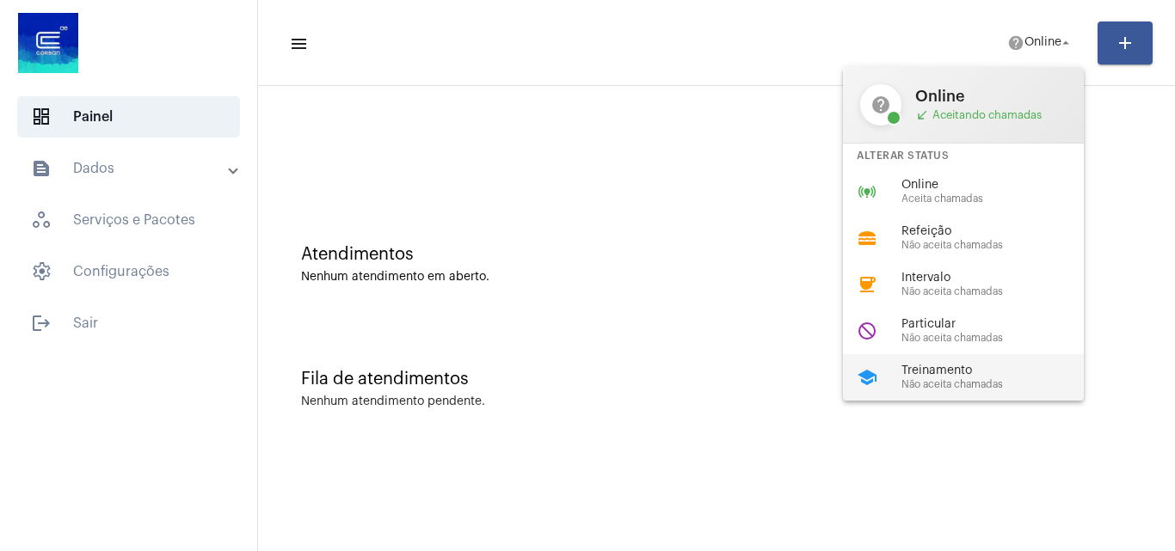
click at [945, 375] on span "Treinamento" at bounding box center [1000, 371] width 196 height 13
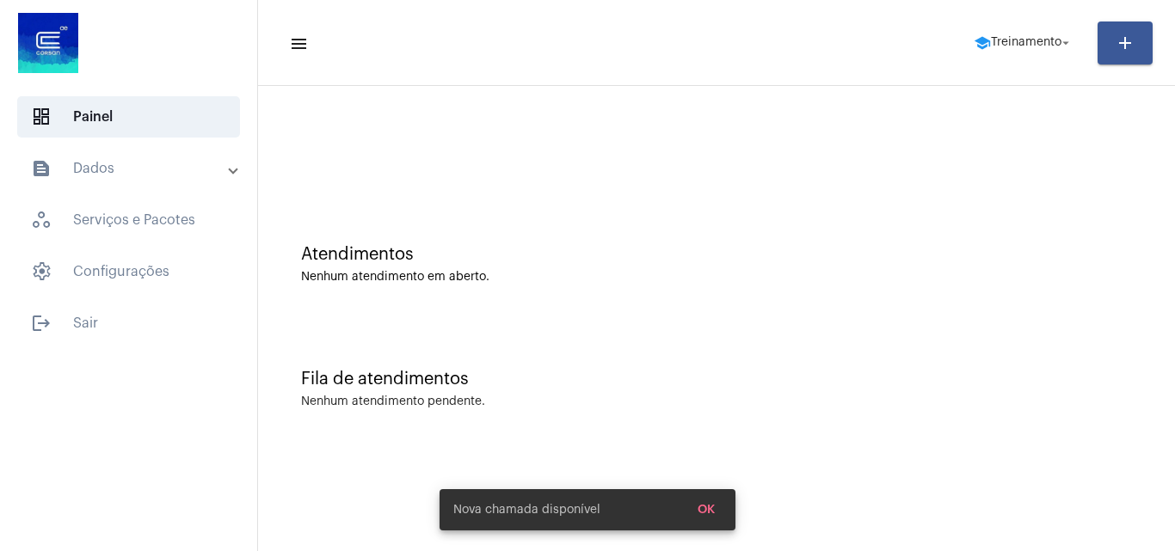
click at [1056, 15] on mat-toolbar-row "menu school Treinamento arrow_drop_down add" at bounding box center [716, 42] width 917 height 55
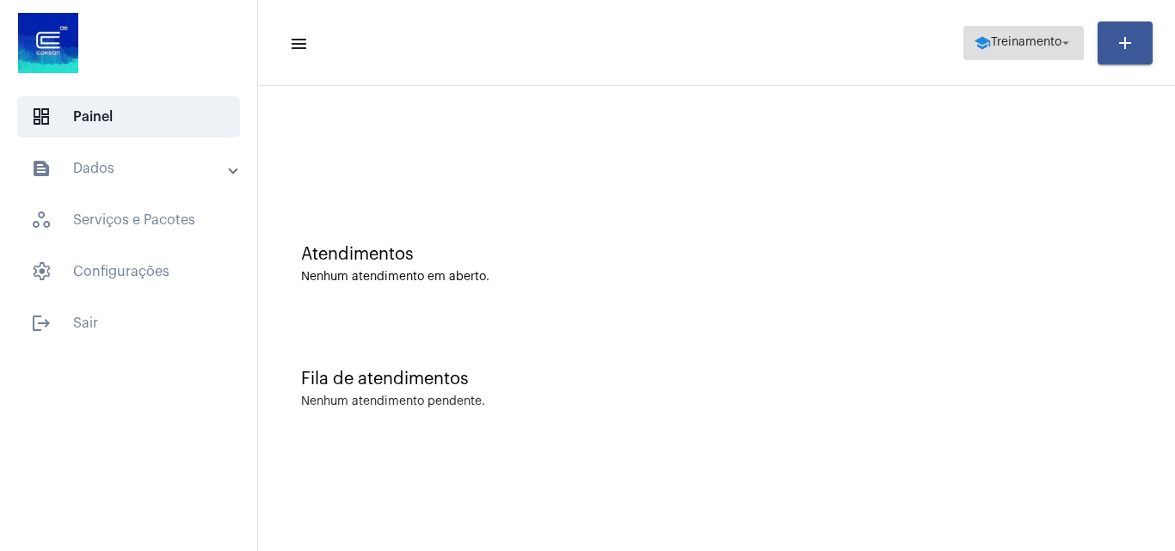
click at [1048, 55] on span "school Treinamento arrow_drop_down" at bounding box center [1024, 42] width 100 height 31
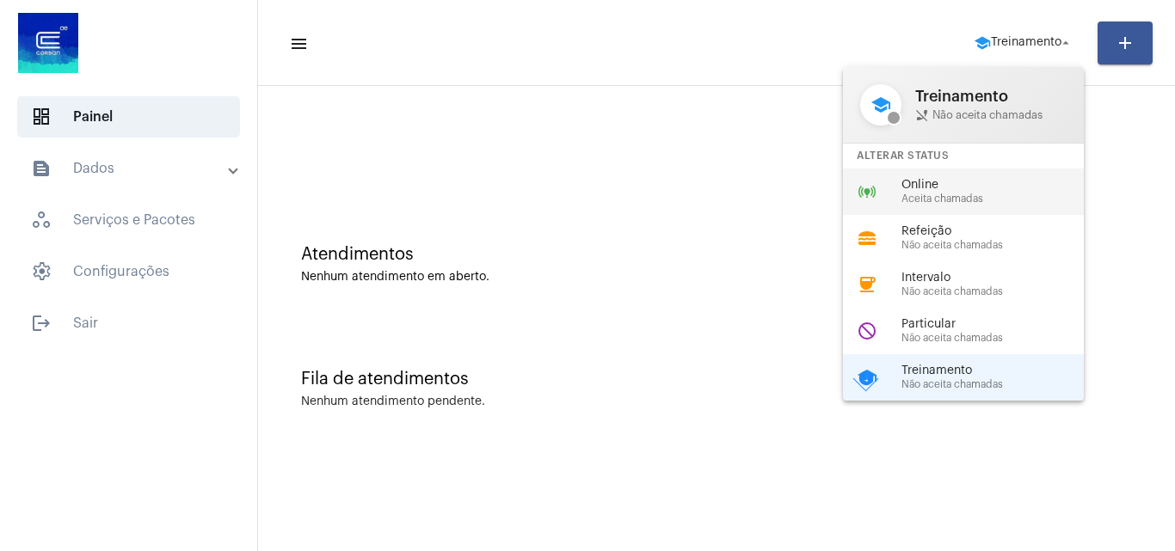
click at [926, 179] on span "Online" at bounding box center [1000, 185] width 196 height 13
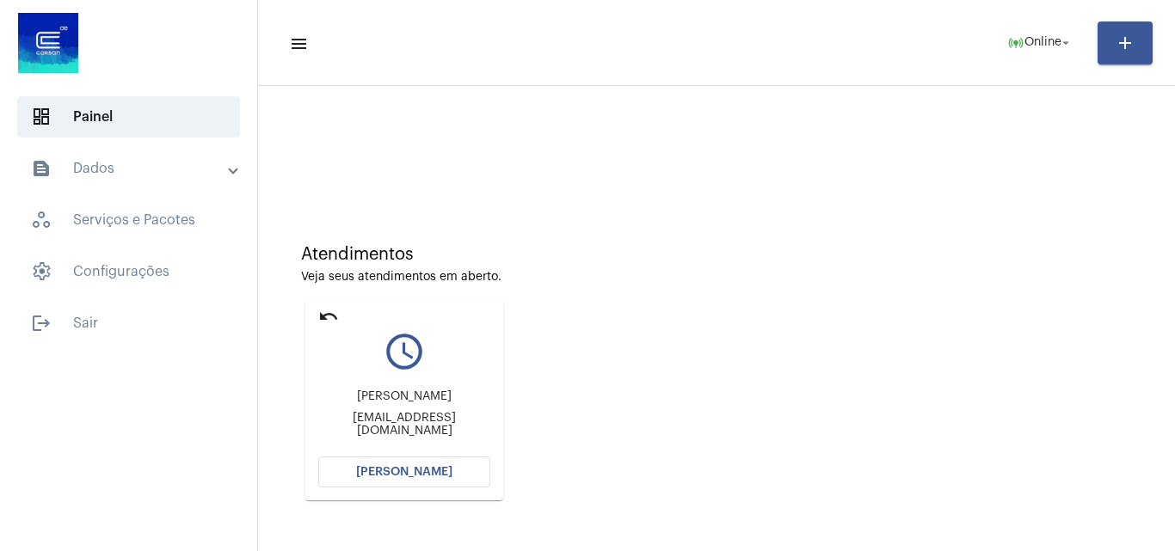
click at [433, 462] on button "Abrir Chamada" at bounding box center [404, 472] width 172 height 31
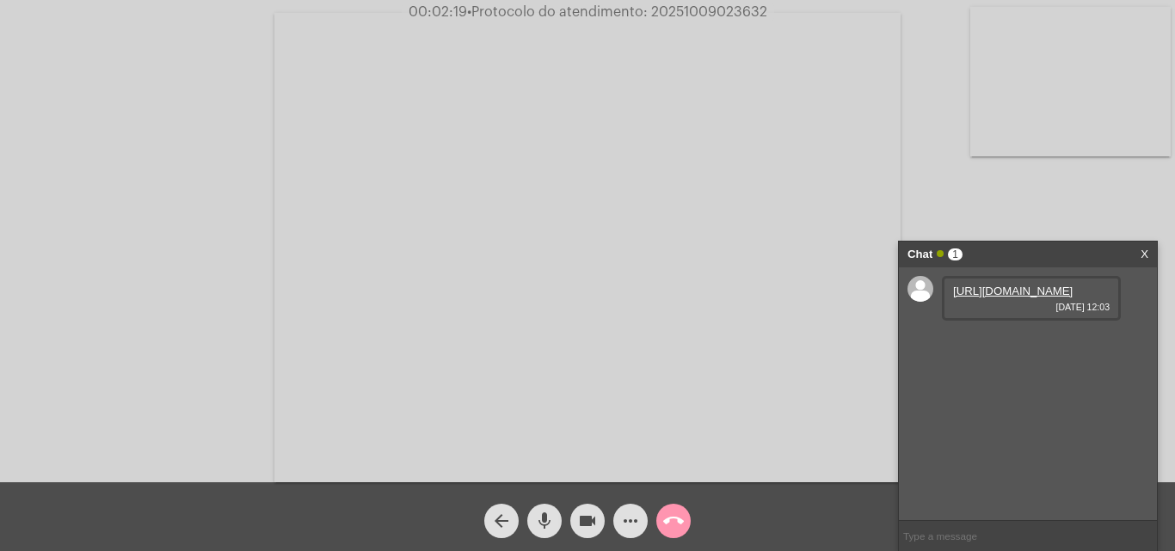
click at [1013, 298] on link "https://neft-transfer-bucket.s3.amazonaws.com/temp-8afe7685-4765-cb4d-b0a5-f8eb…" at bounding box center [1013, 291] width 120 height 13
click at [1038, 347] on link "https://neft-transfer-bucket.s3.amazonaws.com/temp-9f9b0eb2-bc01-c05b-d0bb-e581…" at bounding box center [1013, 340] width 120 height 13
click at [637, 518] on mat-icon "more_horiz" at bounding box center [630, 521] width 21 height 21
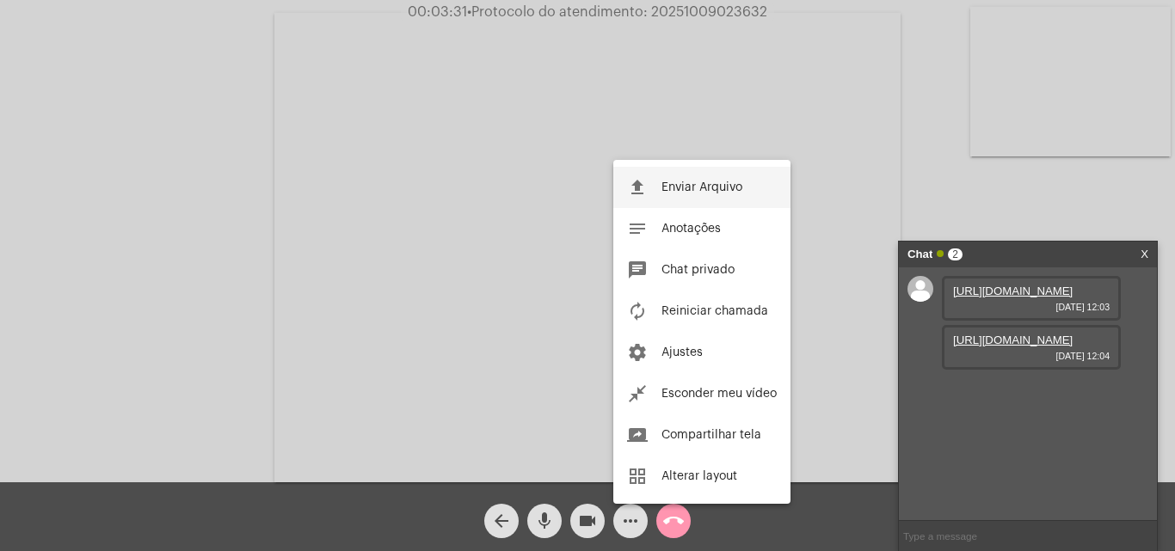
click at [668, 190] on span "Enviar Arquivo" at bounding box center [702, 188] width 81 height 12
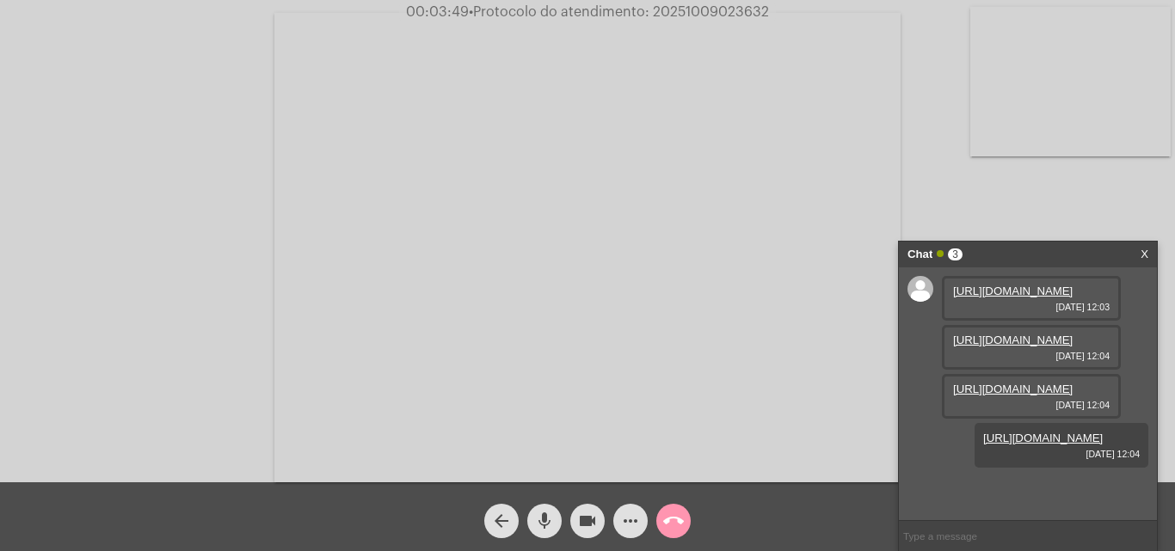
drag, startPoint x: 1019, startPoint y: 466, endPoint x: 1009, endPoint y: 465, distance: 10.4
click at [1018, 396] on link "https://neft-transfer-bucket.s3.amazonaws.com/temp-5a7c4dad-6bd7-2377-585e-f362…" at bounding box center [1013, 389] width 120 height 13
click at [1016, 347] on link "https://neft-transfer-bucket.s3.amazonaws.com/temp-9f9b0eb2-bc01-c05b-d0bb-e581…" at bounding box center [1013, 340] width 120 height 13
click at [1060, 396] on link "https://neft-transfer-bucket.s3.amazonaws.com/temp-5a7c4dad-6bd7-2377-585e-f362…" at bounding box center [1013, 389] width 120 height 13
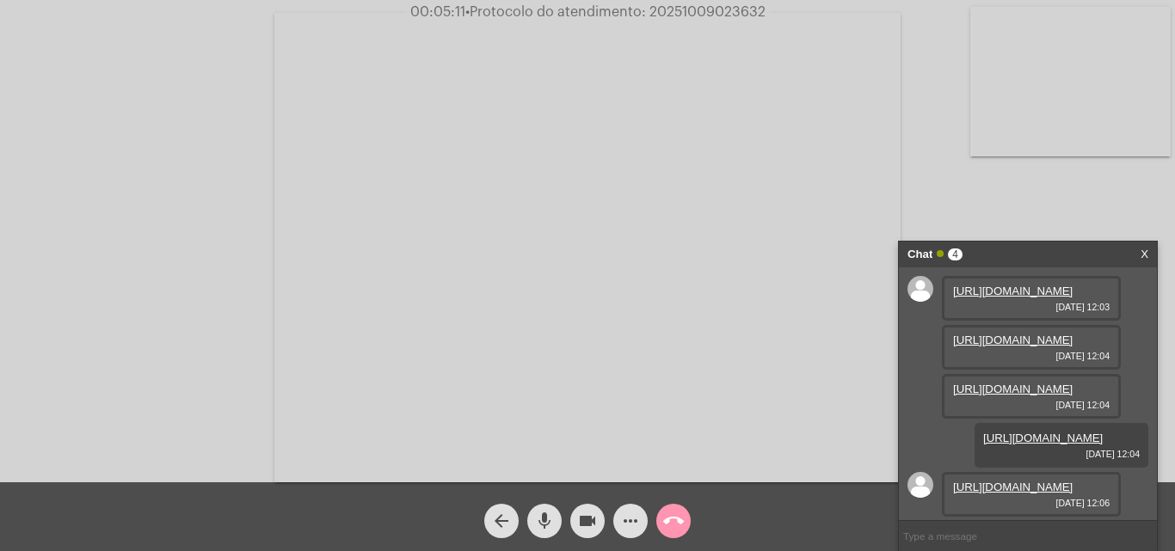
click at [980, 481] on link "https://neft-transfer-bucket.s3.amazonaws.com/temp-5b9ca1b0-5dbb-7269-a629-37ce…" at bounding box center [1013, 487] width 120 height 13
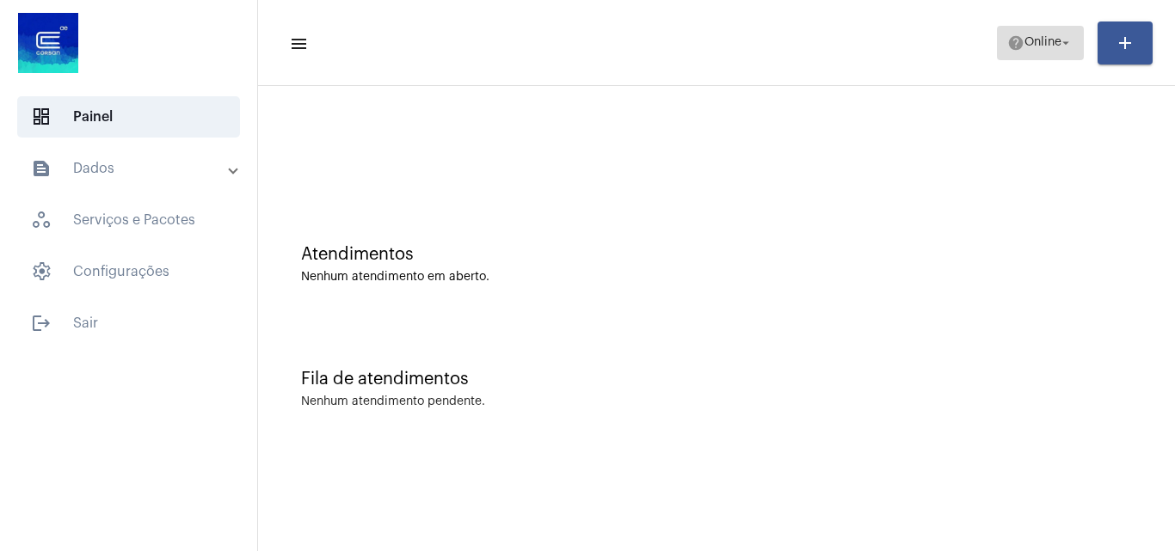
click at [1028, 29] on span "help Online arrow_drop_down" at bounding box center [1040, 42] width 66 height 31
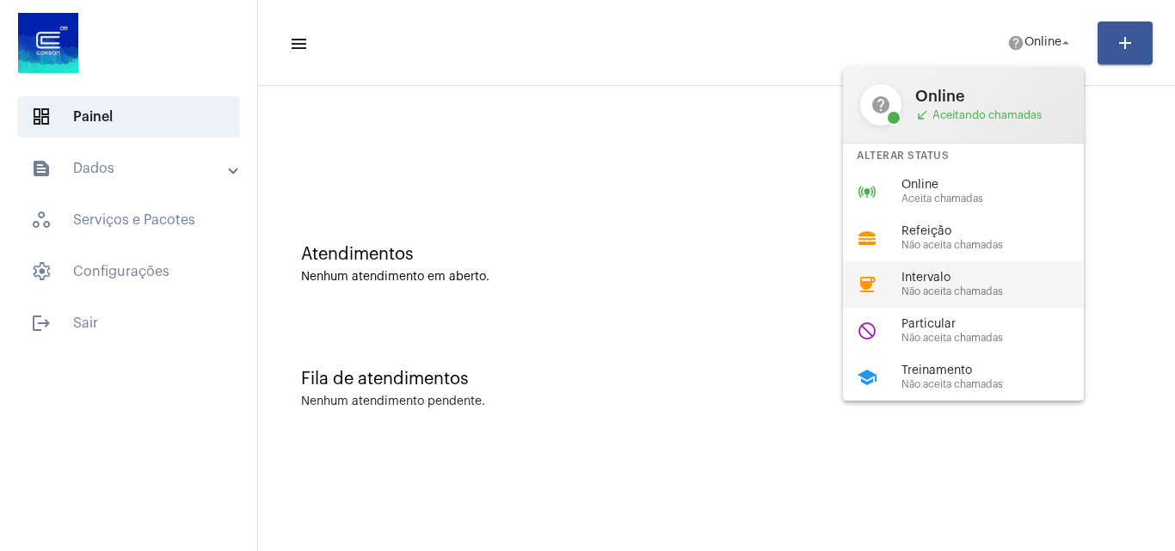
click at [974, 294] on span "Não aceita chamadas" at bounding box center [1000, 291] width 196 height 11
